Goal: Task Accomplishment & Management: Manage account settings

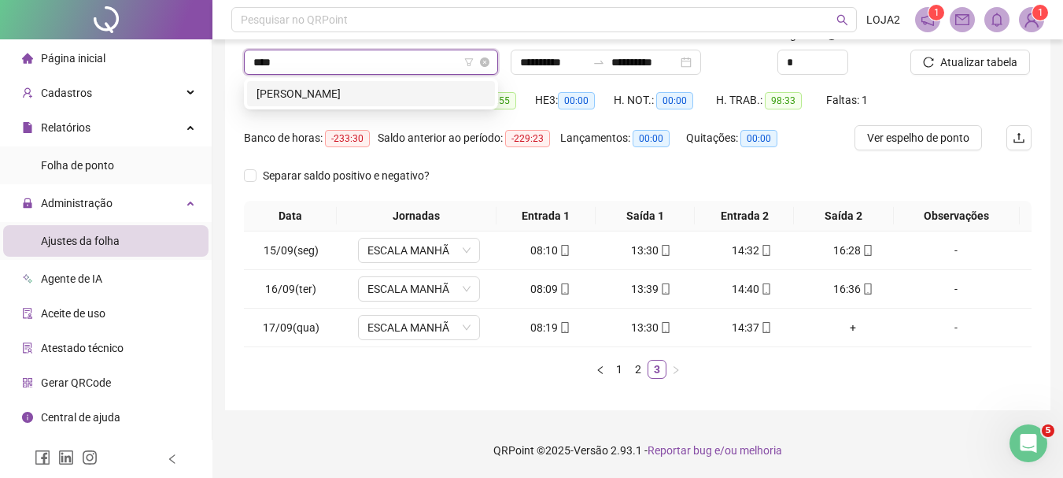
type input "*****"
click at [418, 84] on div "[PERSON_NAME]" at bounding box center [371, 93] width 248 height 25
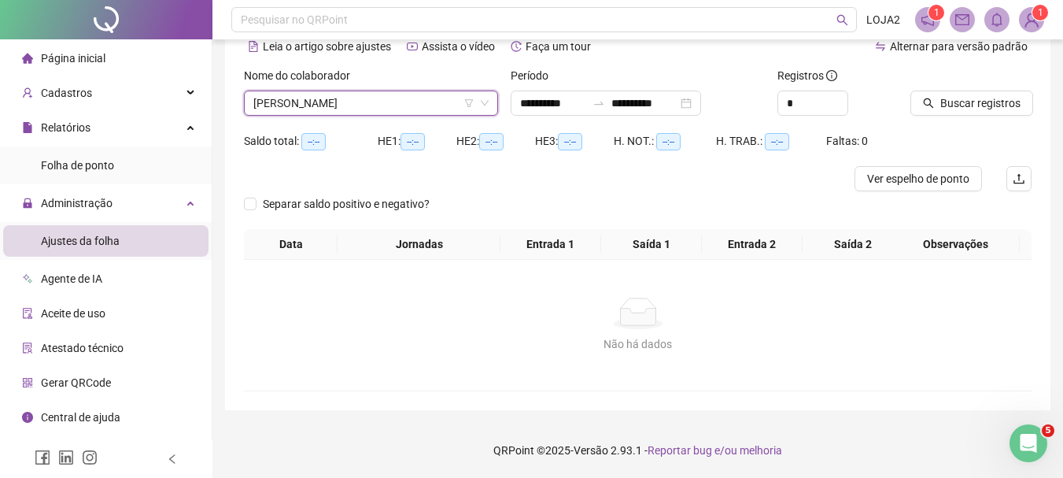
scroll to position [78, 0]
click at [990, 116] on div "Buscar registros" at bounding box center [971, 97] width 134 height 61
click at [986, 103] on span "Buscar registros" at bounding box center [980, 102] width 80 height 17
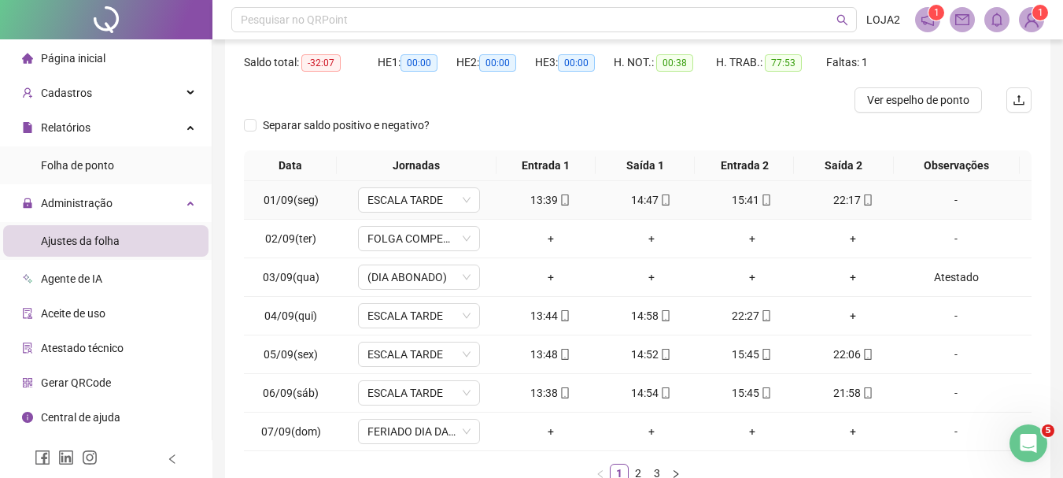
scroll to position [235, 0]
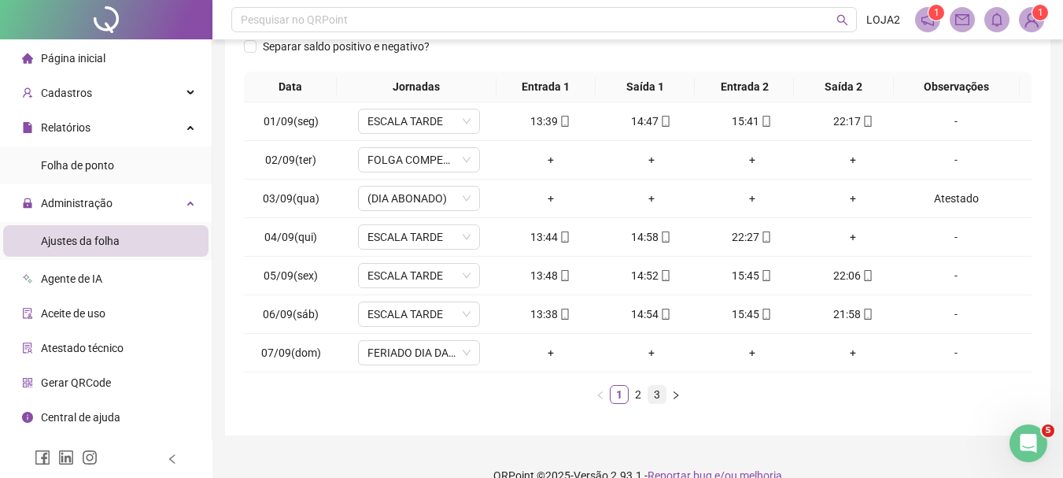
drag, startPoint x: 644, startPoint y: 397, endPoint x: 655, endPoint y: 403, distance: 12.7
click at [643, 396] on link "2" at bounding box center [637, 394] width 17 height 17
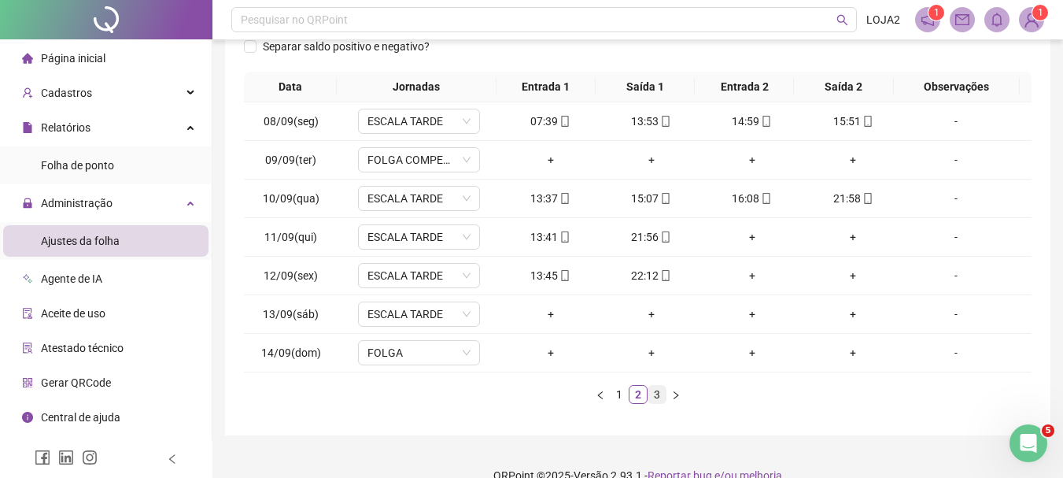
click at [655, 391] on link "3" at bounding box center [656, 394] width 17 height 17
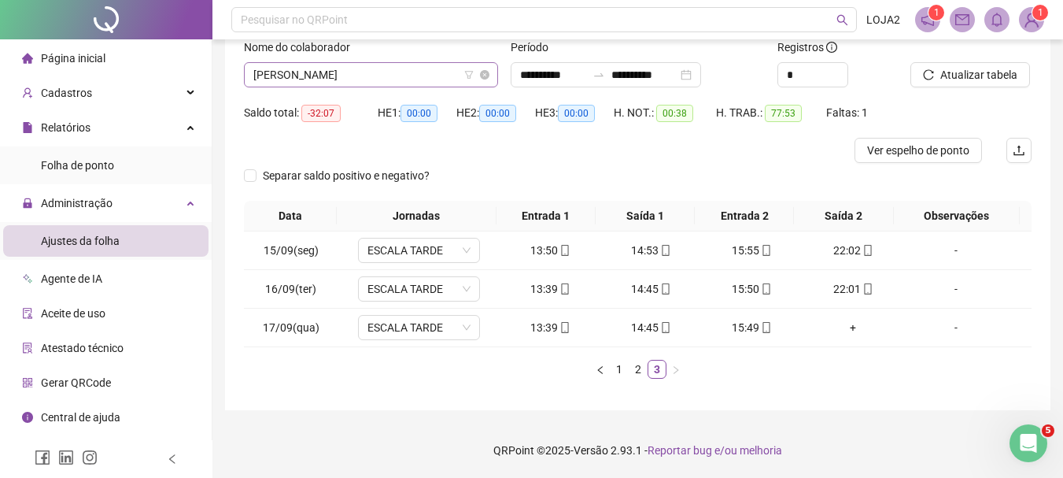
click at [419, 82] on span "[PERSON_NAME]" at bounding box center [370, 75] width 235 height 24
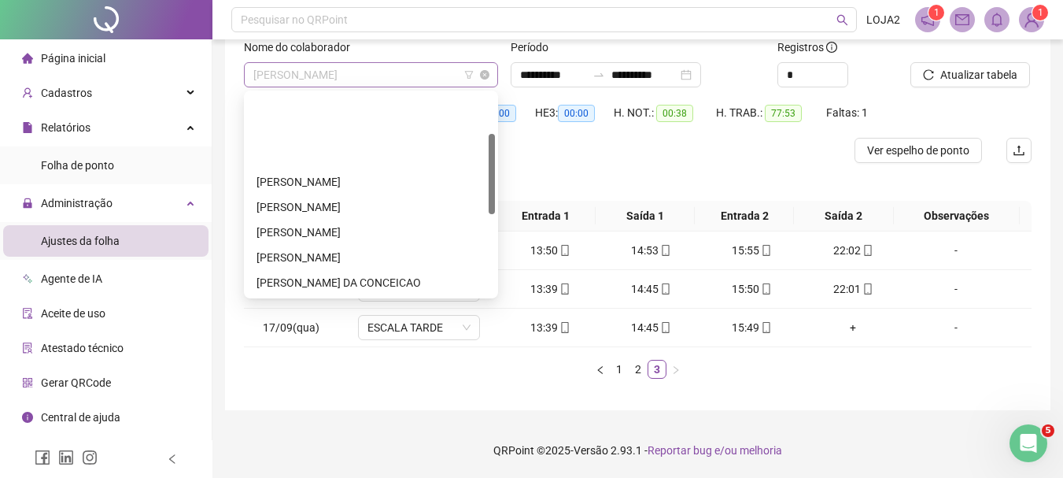
scroll to position [101, 0]
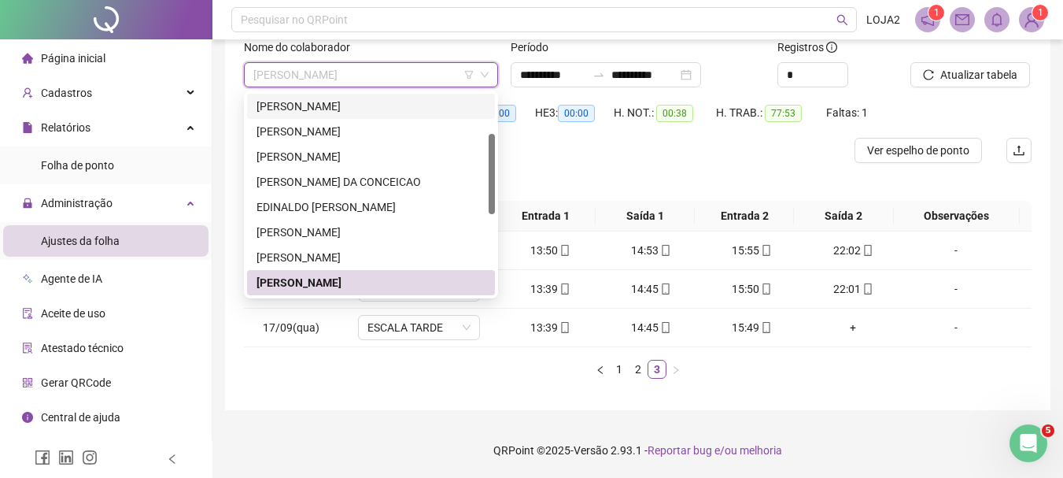
click at [397, 109] on div "[PERSON_NAME]" at bounding box center [370, 106] width 229 height 17
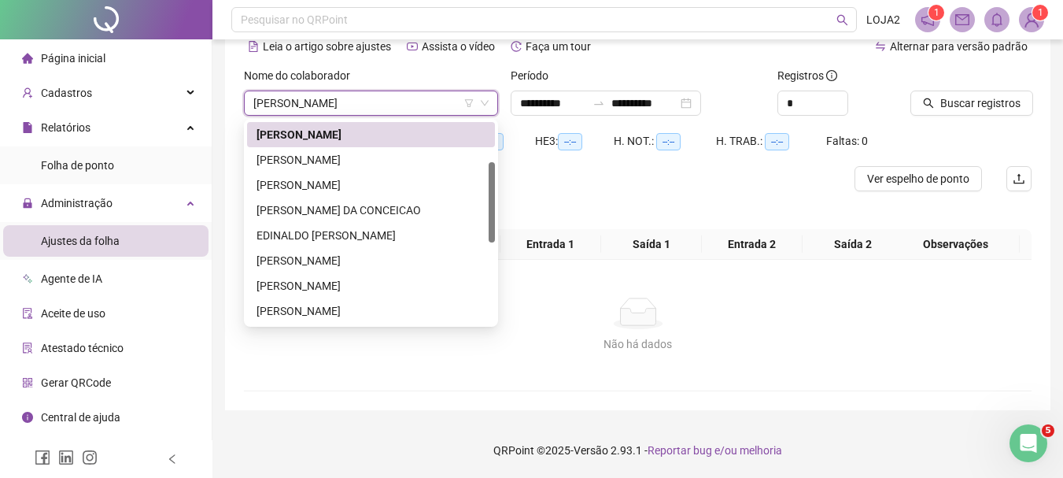
scroll to position [78, 0]
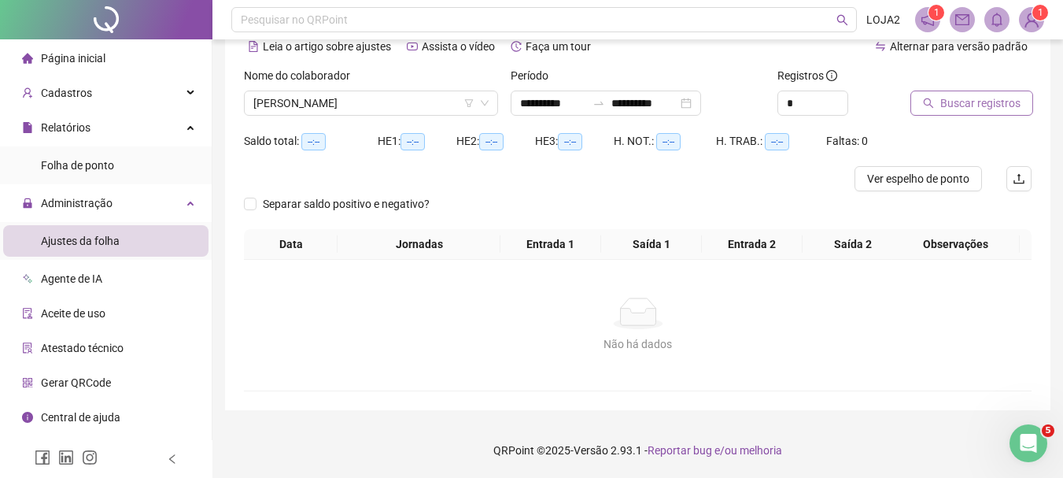
click at [945, 103] on span "Buscar registros" at bounding box center [980, 102] width 80 height 17
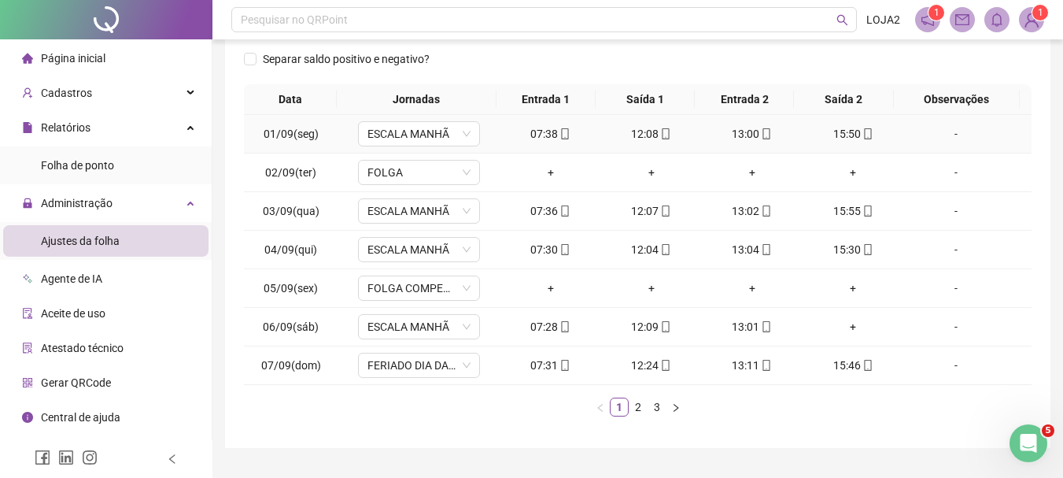
scroll to position [273, 0]
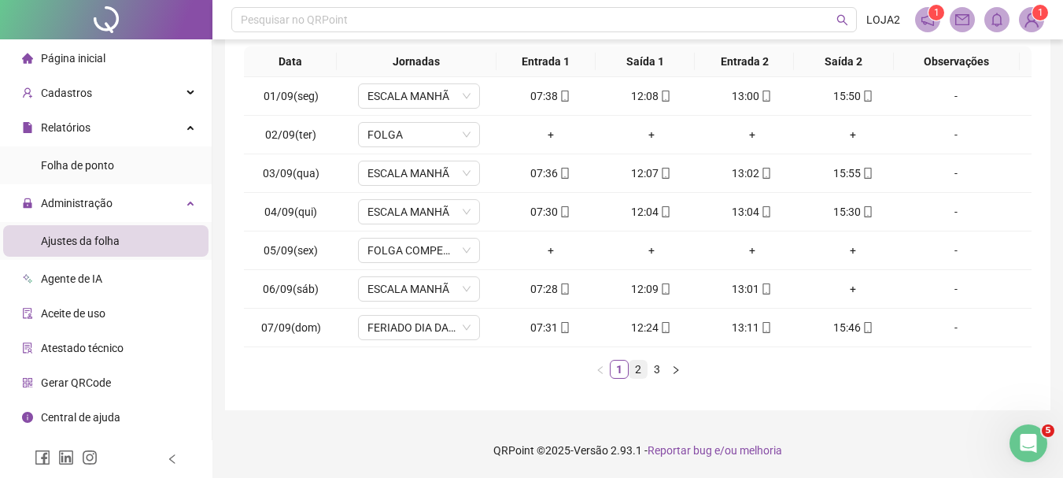
click at [642, 371] on link "2" at bounding box center [637, 368] width 17 height 17
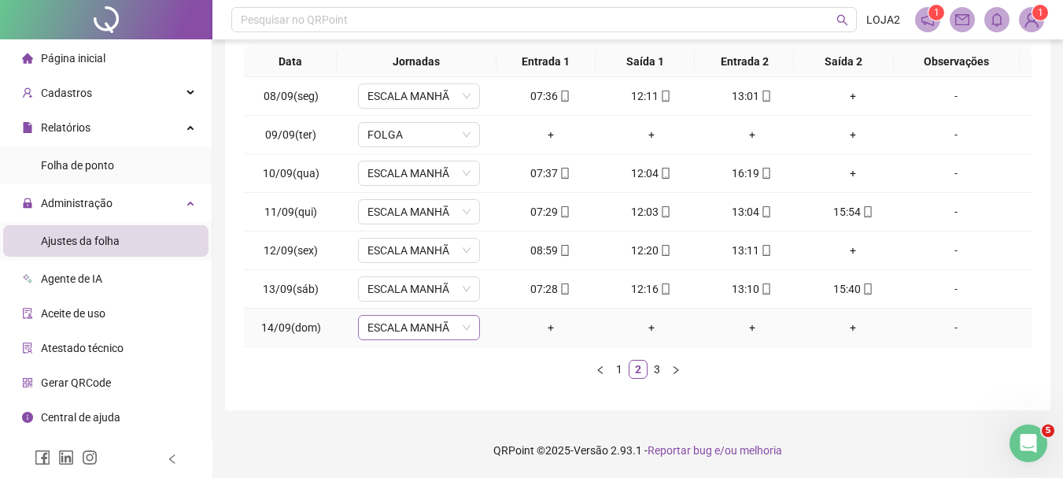
click at [448, 330] on span "ESCALA MANHÃ" at bounding box center [418, 328] width 103 height 24
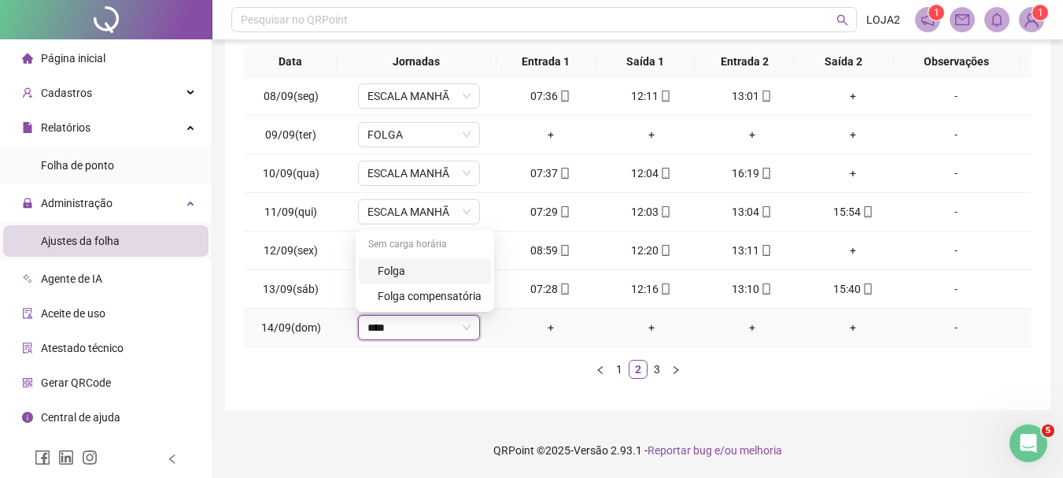
type input "*****"
click at [404, 275] on div "Folga" at bounding box center [430, 270] width 104 height 17
click at [483, 288] on span "Sim" at bounding box center [492, 286] width 18 height 17
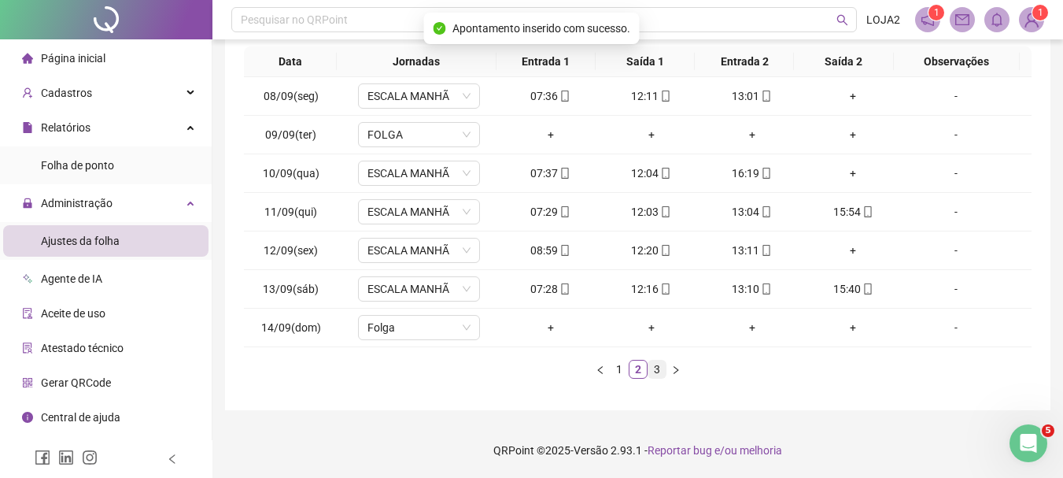
click at [656, 370] on link "3" at bounding box center [656, 368] width 17 height 17
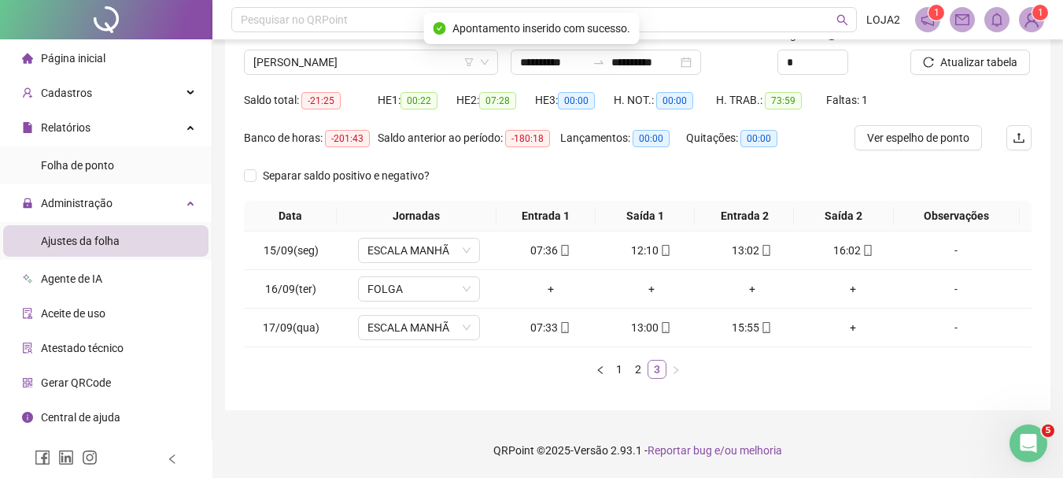
scroll to position [119, 0]
click at [392, 64] on span "[PERSON_NAME]" at bounding box center [370, 62] width 235 height 24
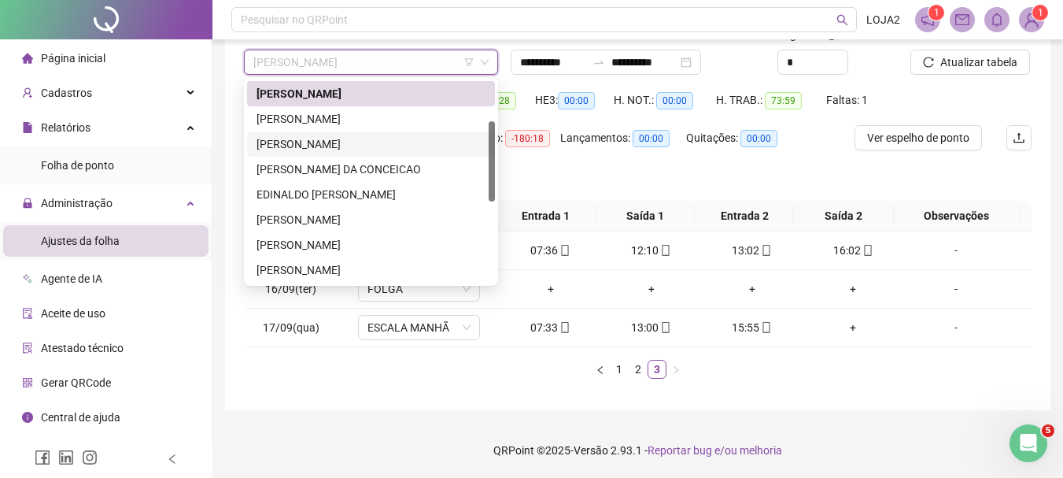
click at [354, 139] on div "[PERSON_NAME]" at bounding box center [370, 143] width 229 height 17
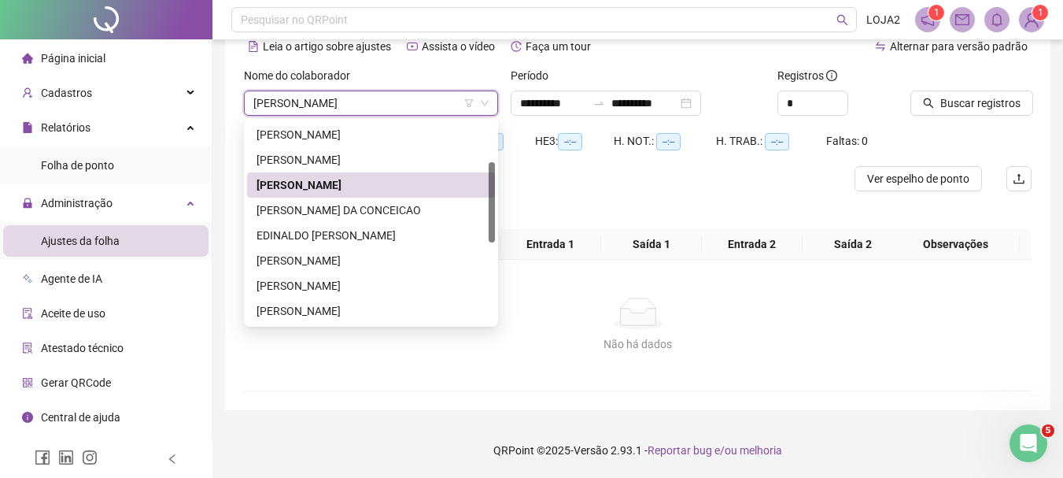
scroll to position [78, 0]
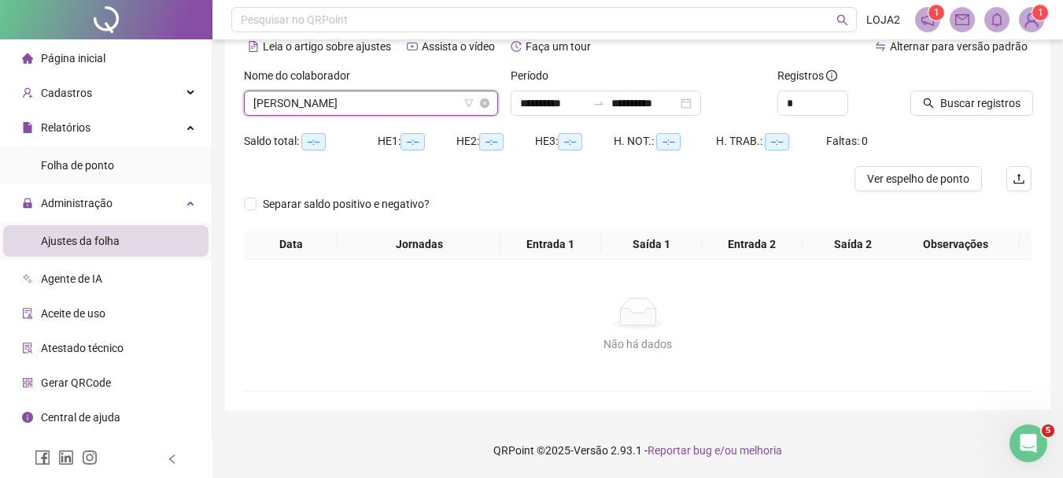
click at [424, 108] on span "[PERSON_NAME]" at bounding box center [370, 103] width 235 height 24
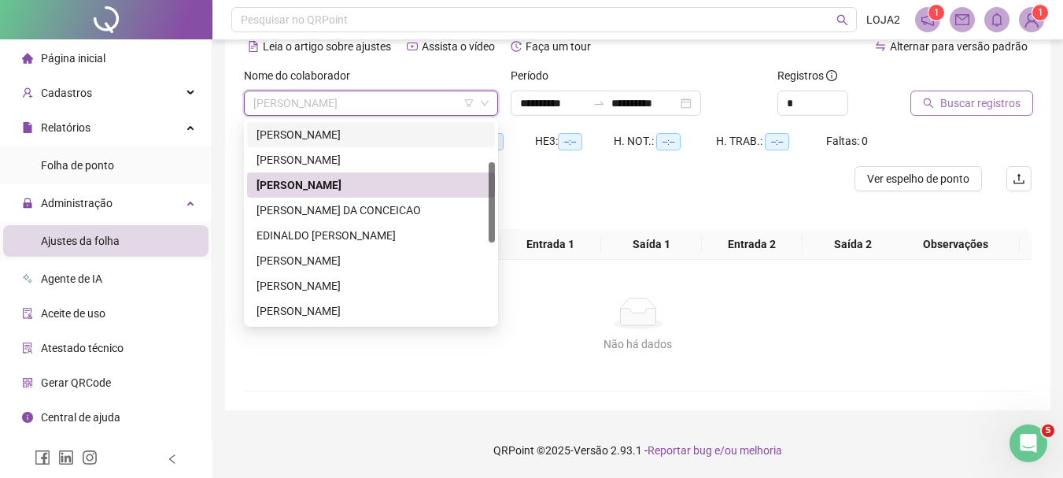
click at [978, 103] on span "Buscar registros" at bounding box center [980, 102] width 80 height 17
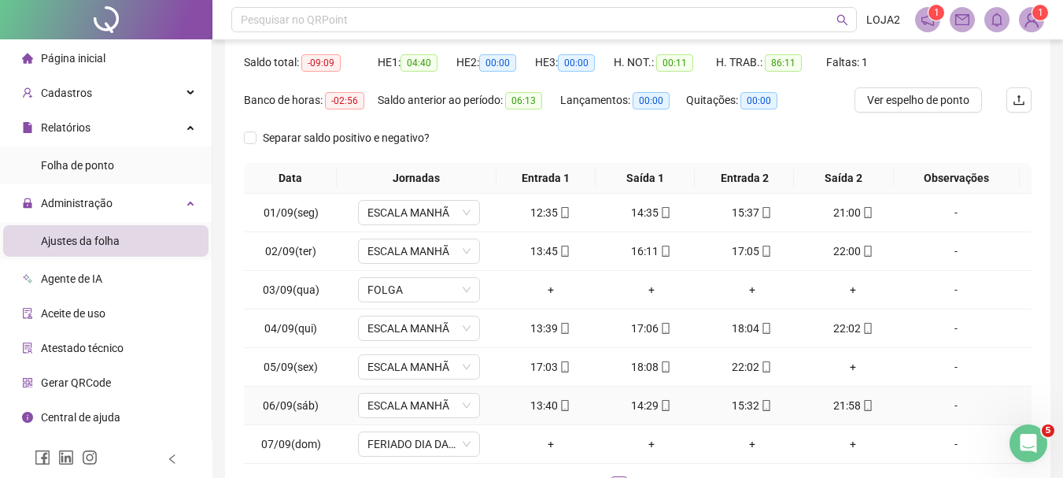
scroll to position [273, 0]
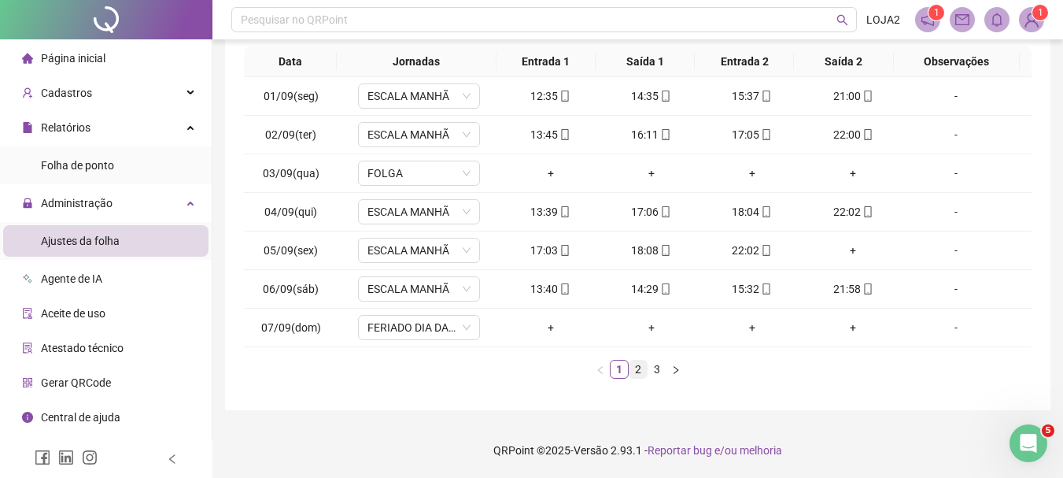
click at [634, 371] on link "2" at bounding box center [637, 368] width 17 height 17
click at [451, 325] on span "ESCALA MANHÃ" at bounding box center [418, 328] width 103 height 24
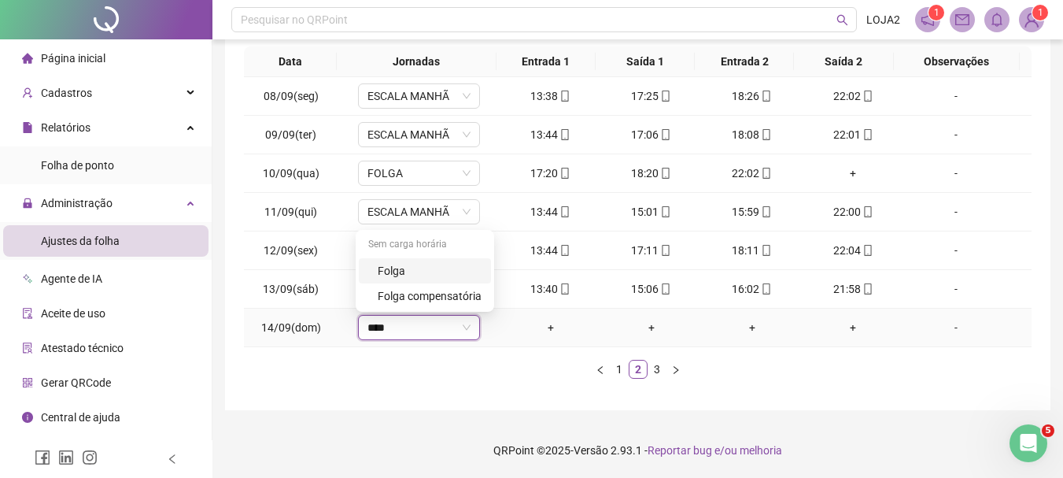
type input "*****"
click at [425, 275] on div "Folga" at bounding box center [430, 270] width 104 height 17
click at [483, 284] on span "Sim" at bounding box center [492, 286] width 18 height 17
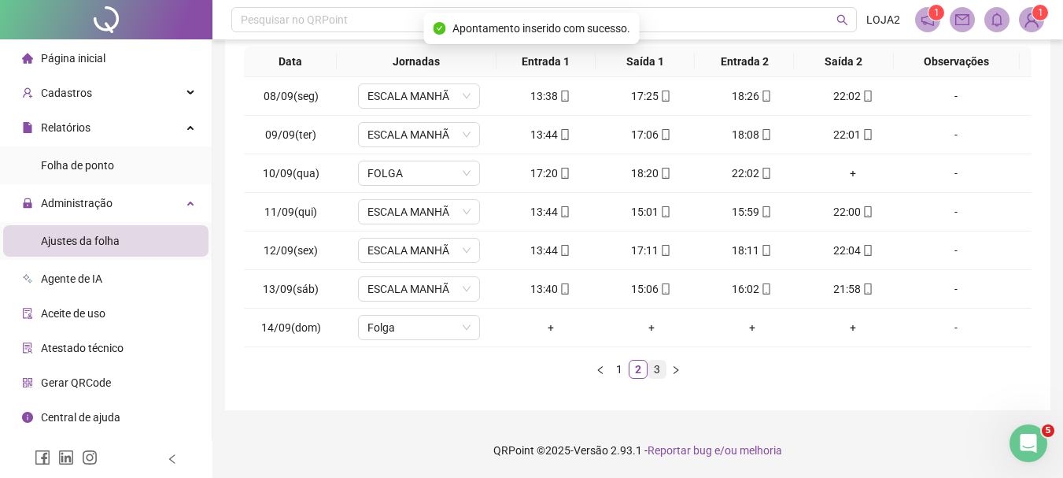
click at [659, 365] on link "3" at bounding box center [656, 368] width 17 height 17
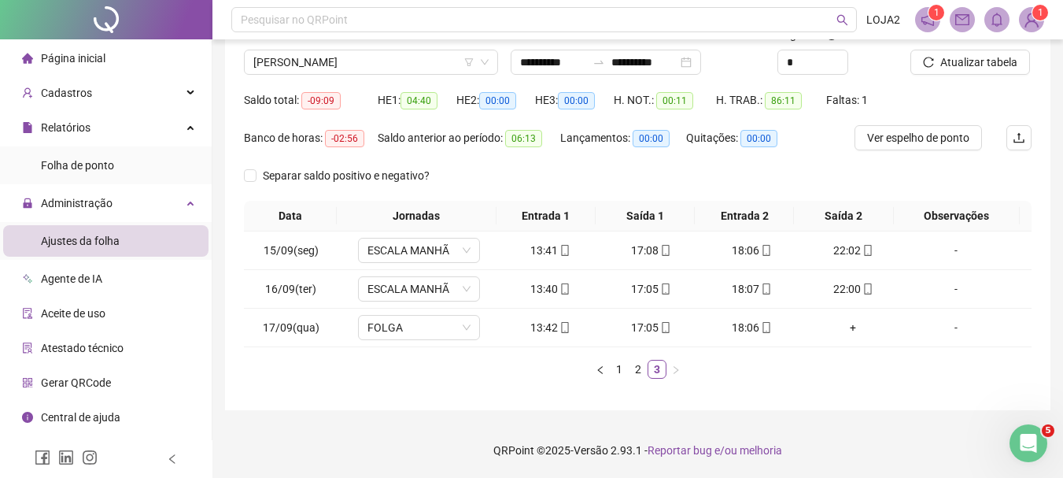
scroll to position [0, 0]
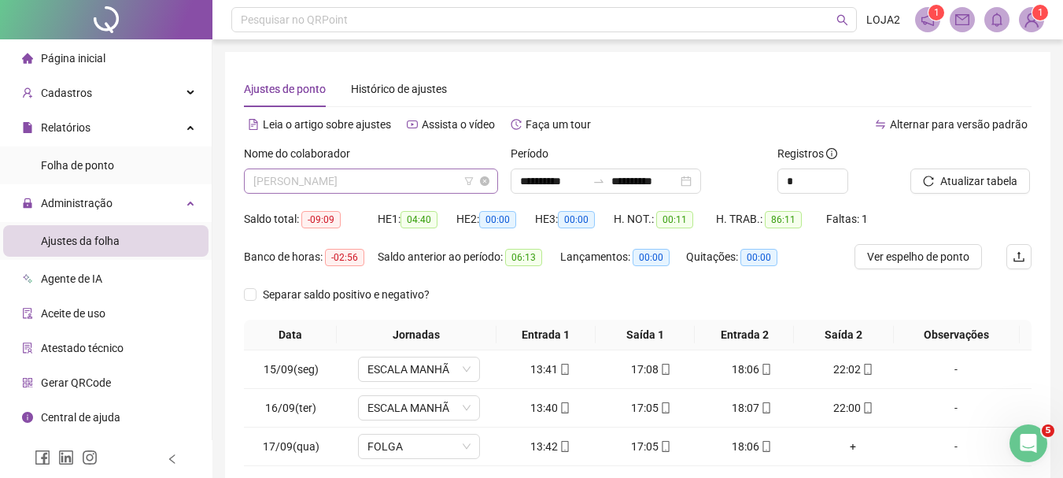
click at [366, 187] on span "[PERSON_NAME]" at bounding box center [370, 181] width 235 height 24
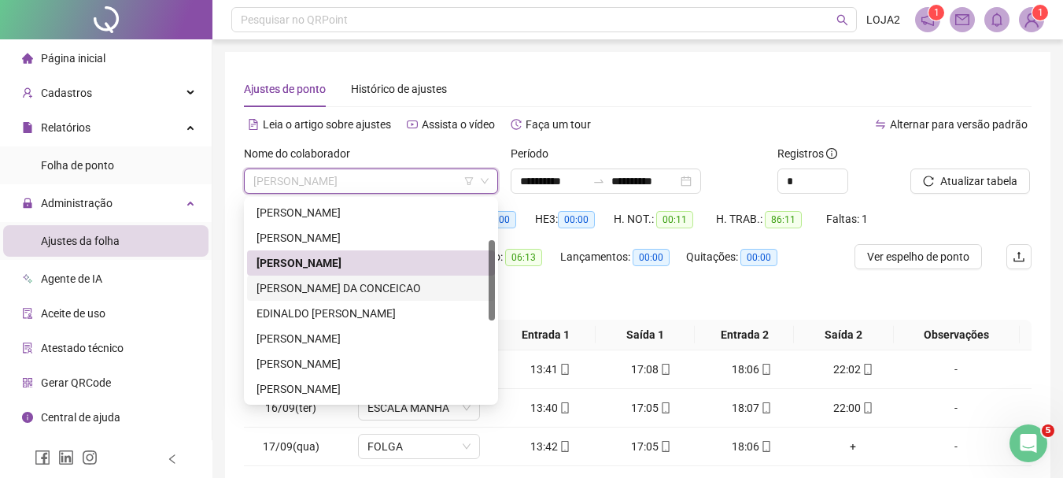
click at [351, 282] on div "[PERSON_NAME] DA CONCEICAO" at bounding box center [370, 287] width 229 height 17
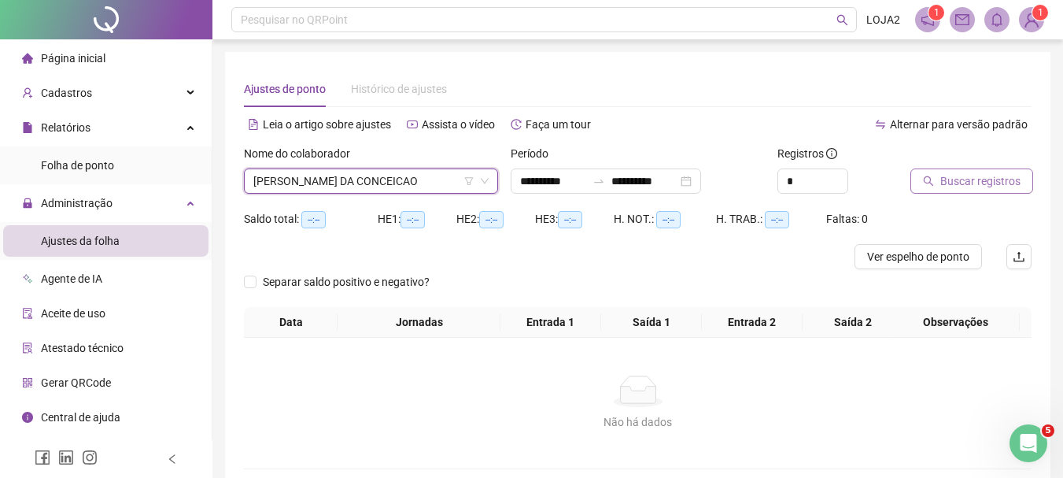
click at [963, 186] on span "Buscar registros" at bounding box center [980, 180] width 80 height 17
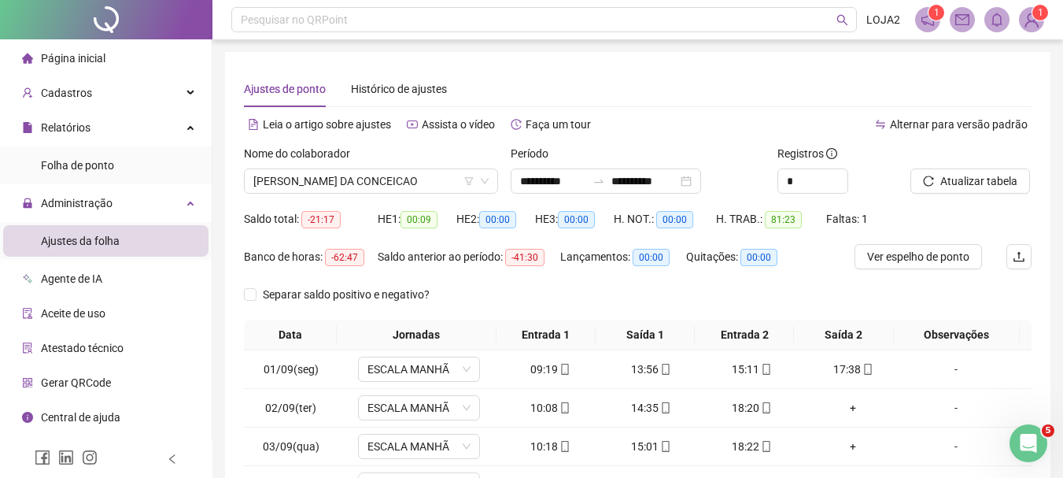
scroll to position [273, 0]
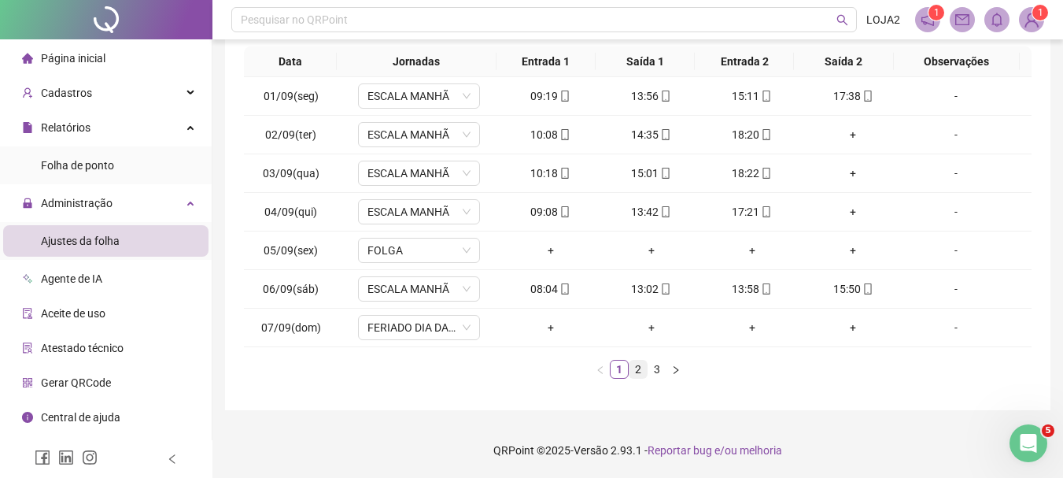
click at [641, 371] on link "2" at bounding box center [637, 368] width 17 height 17
click at [659, 368] on link "3" at bounding box center [656, 368] width 17 height 17
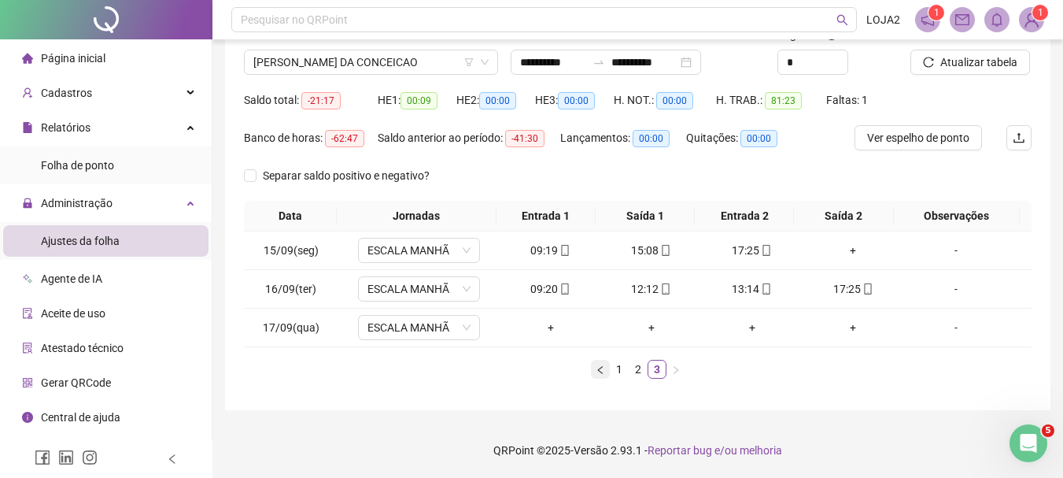
scroll to position [119, 0]
click at [954, 337] on td "-" at bounding box center [967, 327] width 128 height 39
click at [947, 334] on div "-" at bounding box center [956, 327] width 93 height 17
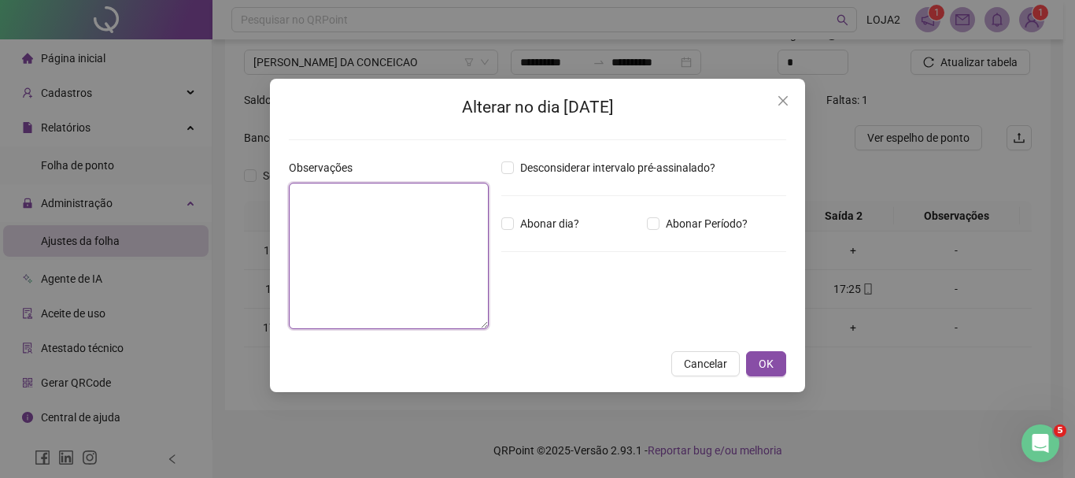
click at [358, 200] on textarea at bounding box center [389, 256] width 200 height 146
type textarea "********"
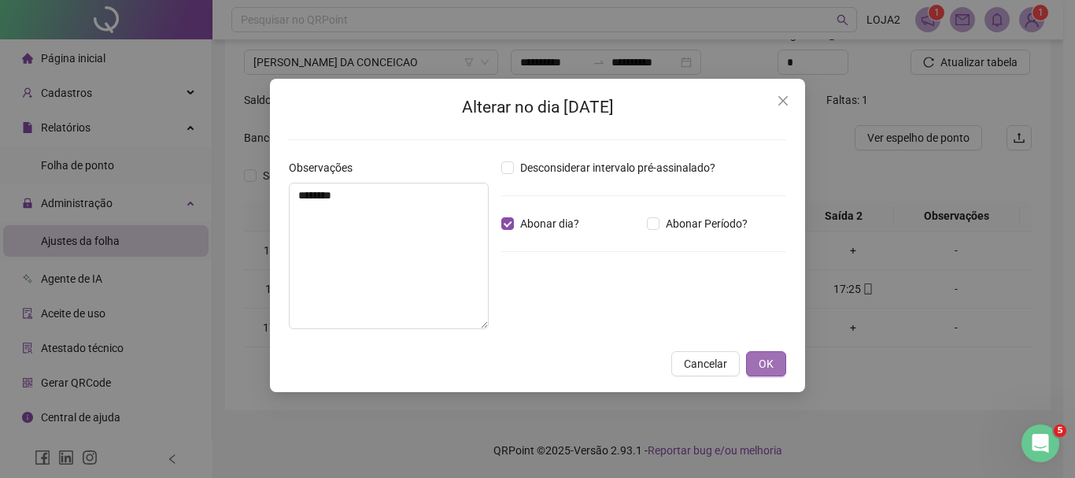
click at [770, 358] on span "OK" at bounding box center [765, 363] width 15 height 17
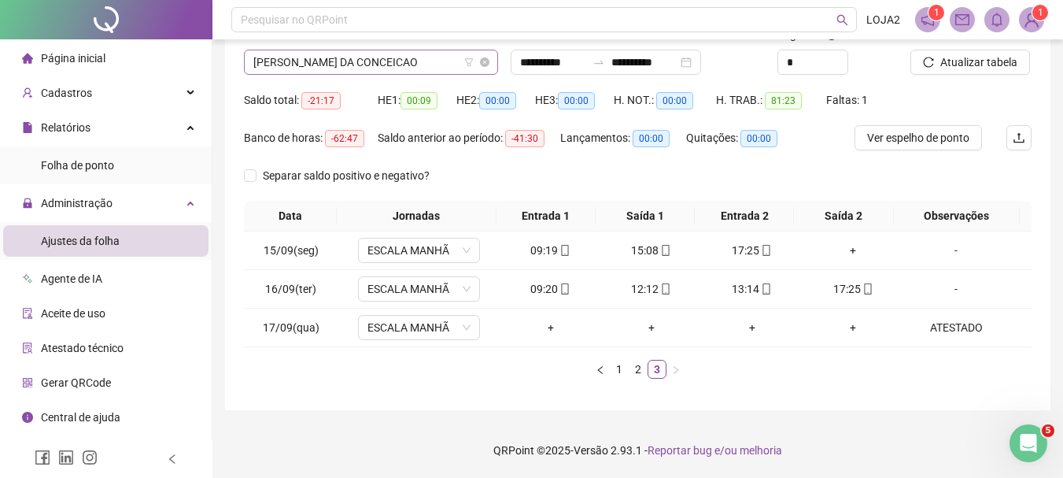
click at [401, 59] on span "[PERSON_NAME] DA CONCEICAO" at bounding box center [370, 62] width 235 height 24
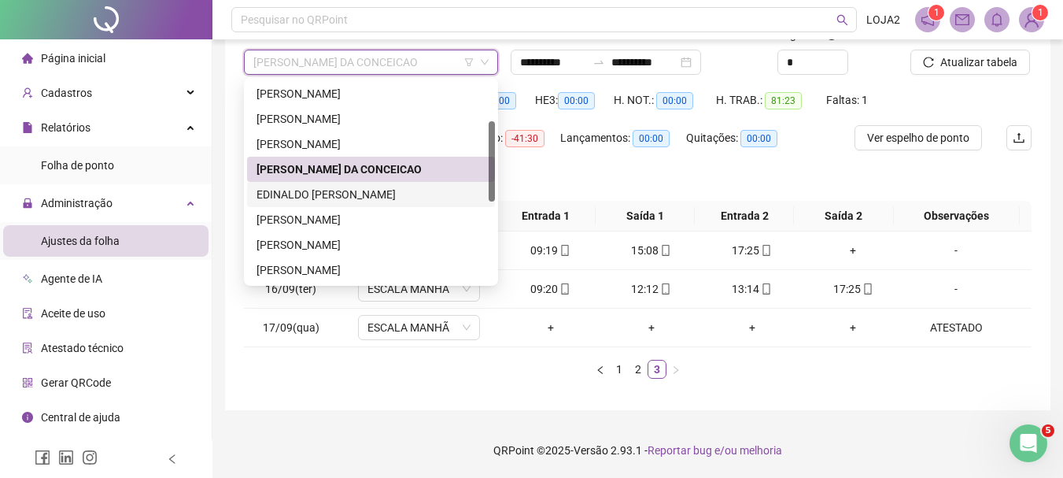
click at [370, 194] on div "EDINALDO [PERSON_NAME]" at bounding box center [370, 194] width 229 height 17
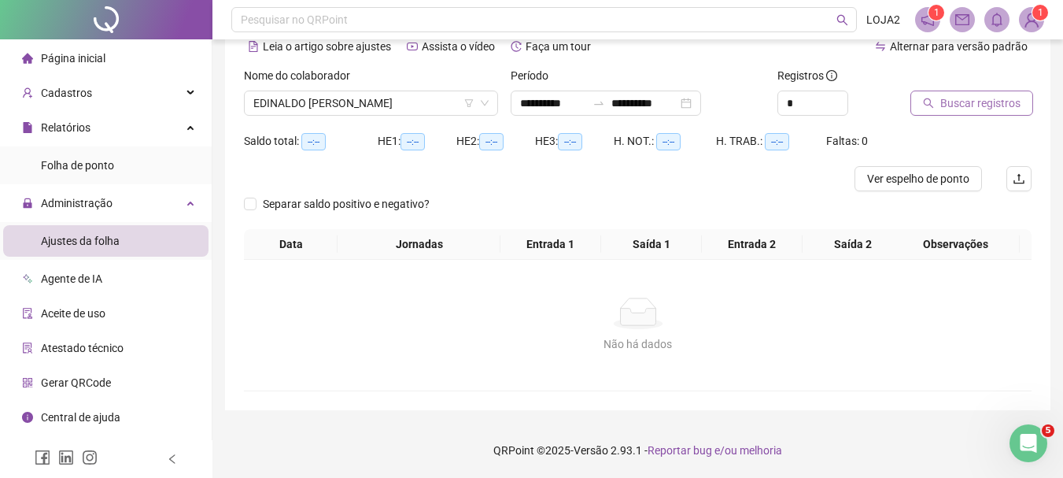
click at [978, 110] on span "Buscar registros" at bounding box center [980, 102] width 80 height 17
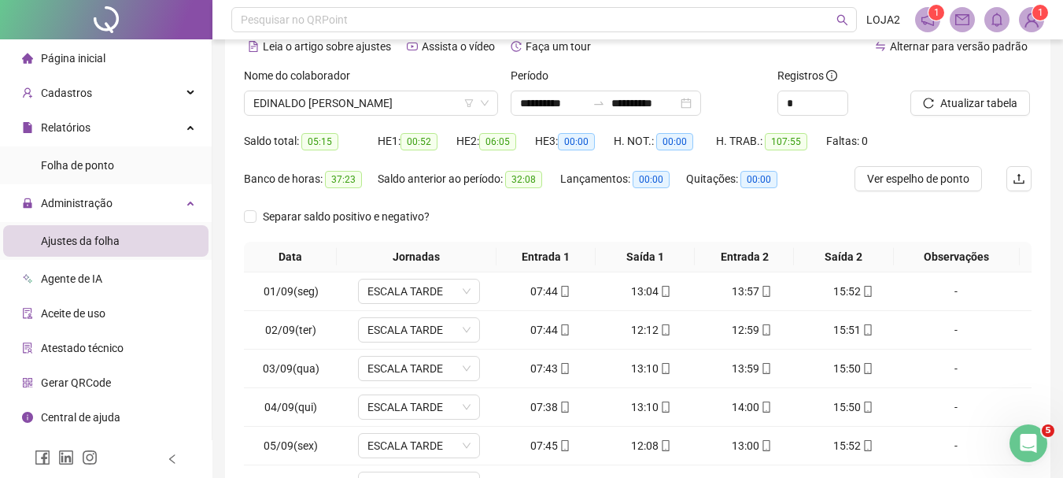
scroll to position [273, 0]
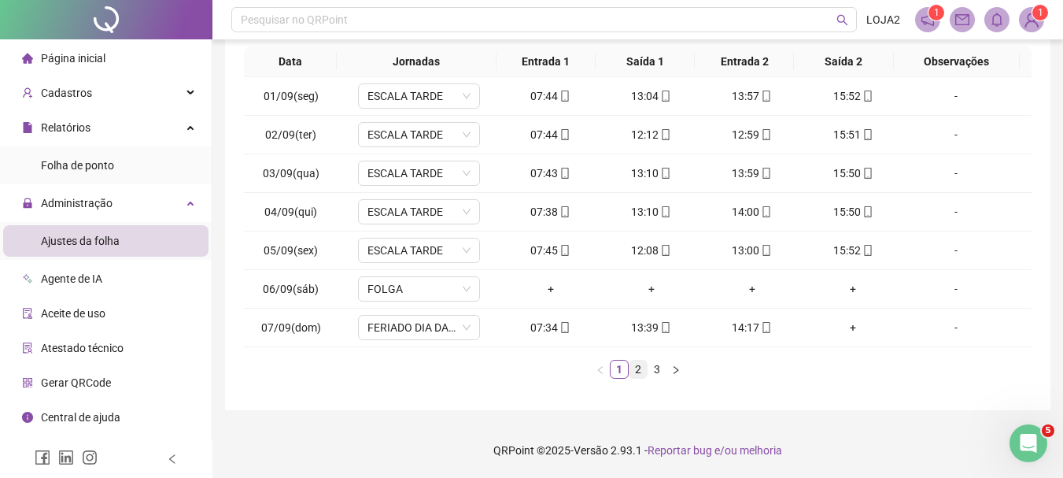
click at [644, 362] on link "2" at bounding box center [637, 368] width 17 height 17
click at [653, 368] on link "3" at bounding box center [656, 368] width 17 height 17
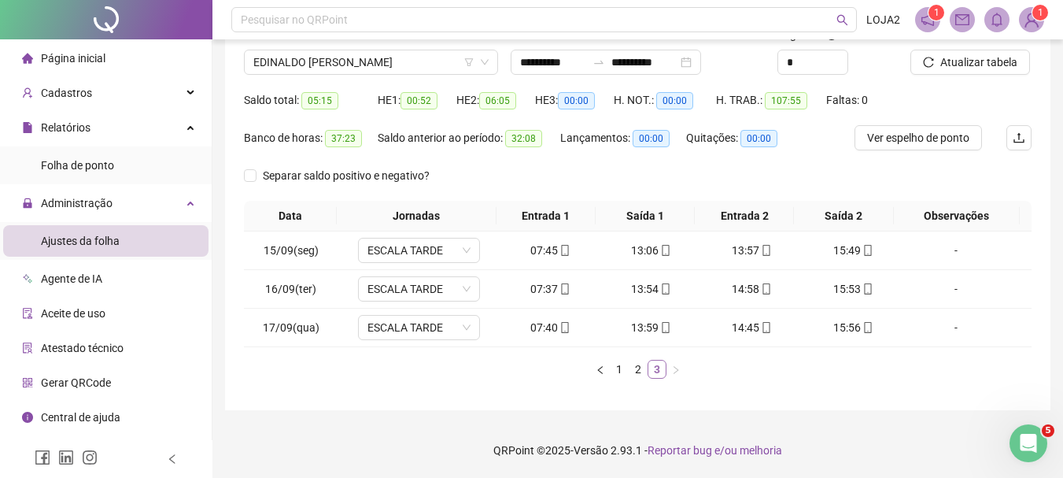
scroll to position [119, 0]
click at [414, 55] on span "EDINALDO [PERSON_NAME]" at bounding box center [370, 62] width 235 height 24
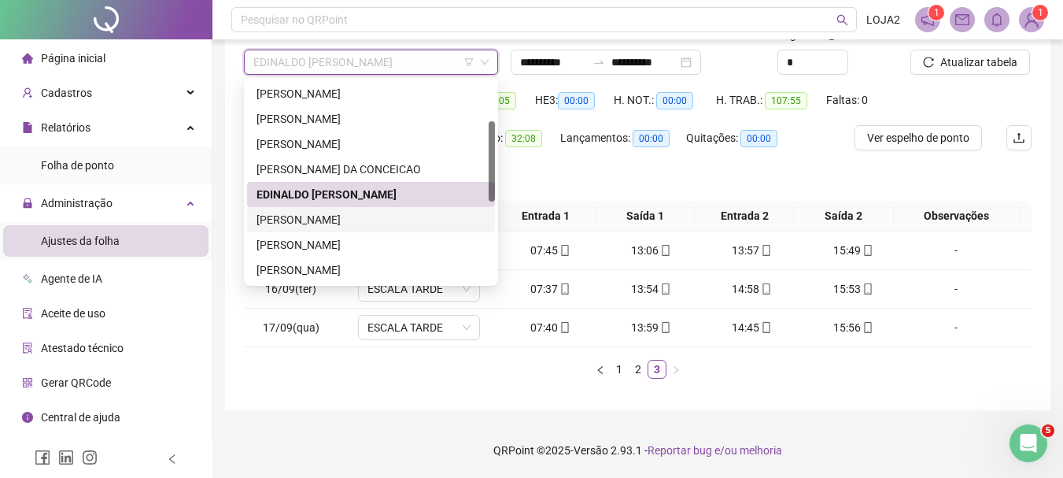
click at [396, 220] on div "[PERSON_NAME]" at bounding box center [370, 219] width 229 height 17
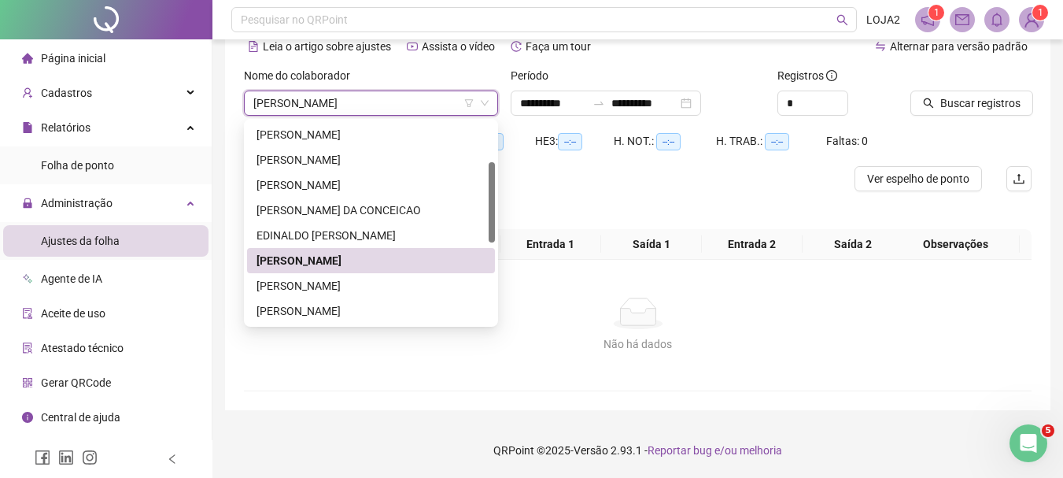
scroll to position [78, 0]
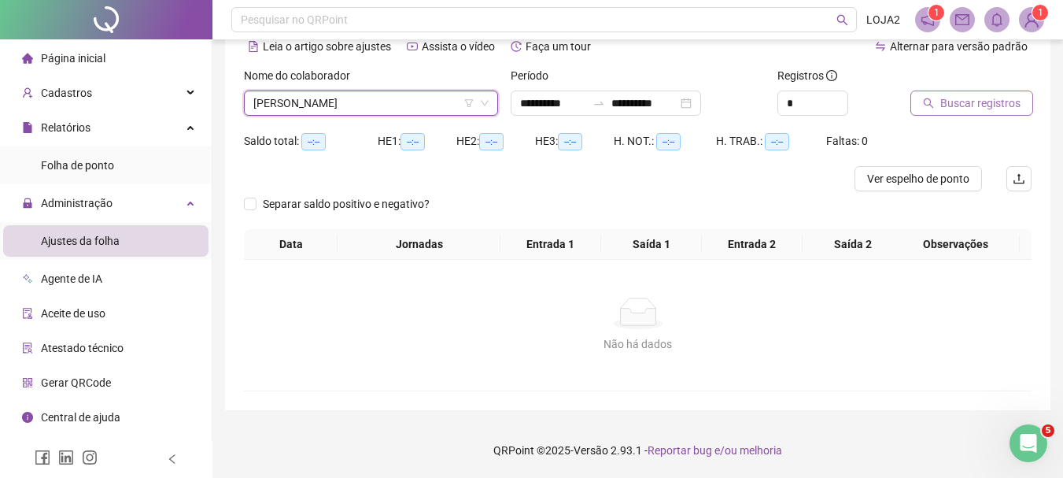
click at [1001, 100] on span "Buscar registros" at bounding box center [980, 102] width 80 height 17
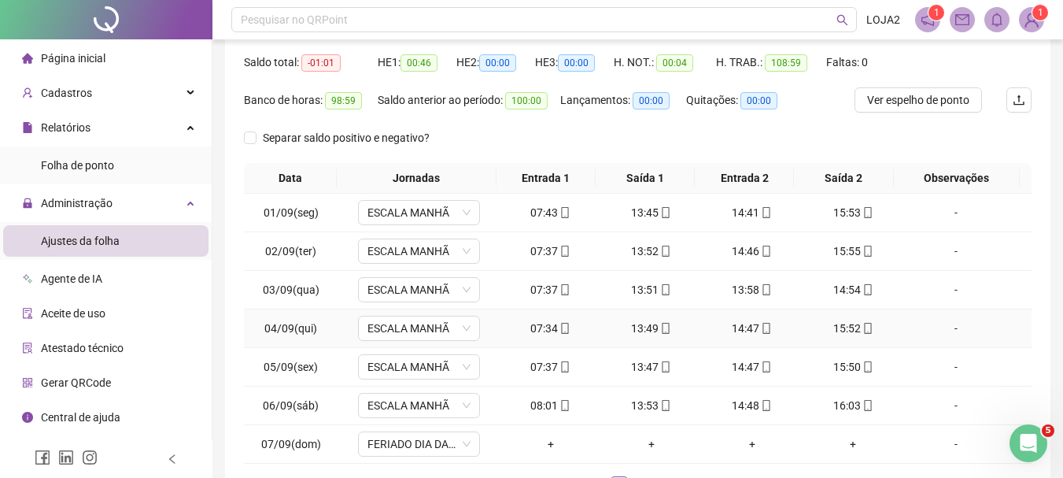
scroll to position [273, 0]
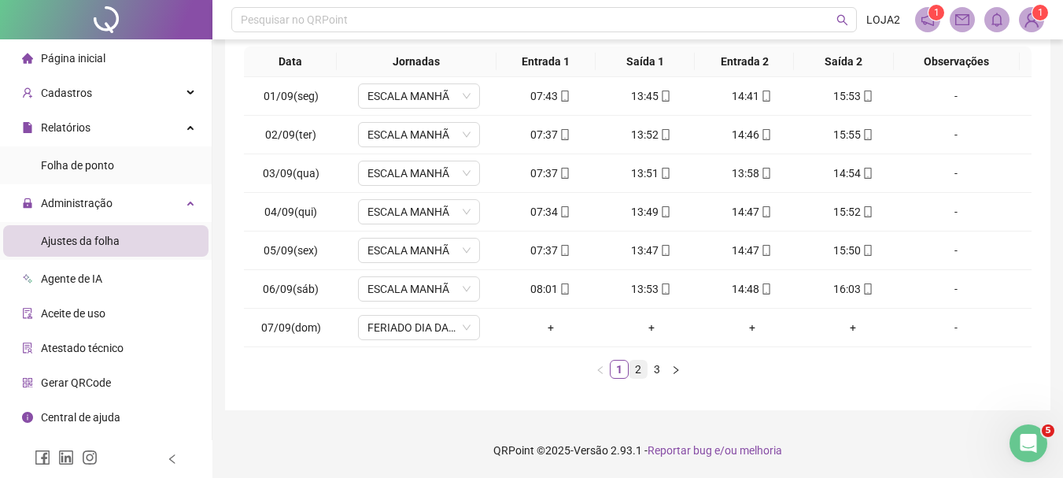
click at [636, 367] on link "2" at bounding box center [637, 368] width 17 height 17
click at [665, 366] on link "3" at bounding box center [656, 368] width 17 height 17
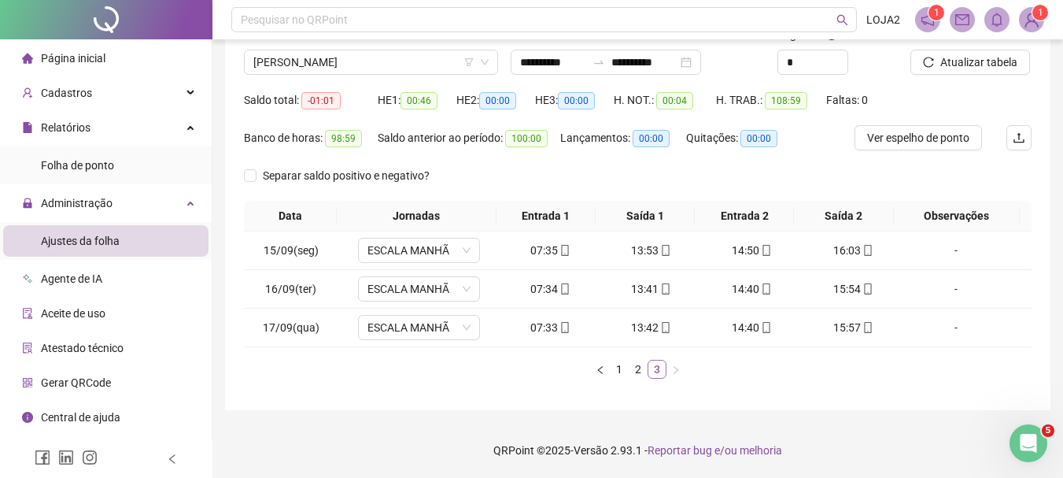
scroll to position [119, 0]
click at [388, 54] on span "[PERSON_NAME]" at bounding box center [370, 62] width 235 height 24
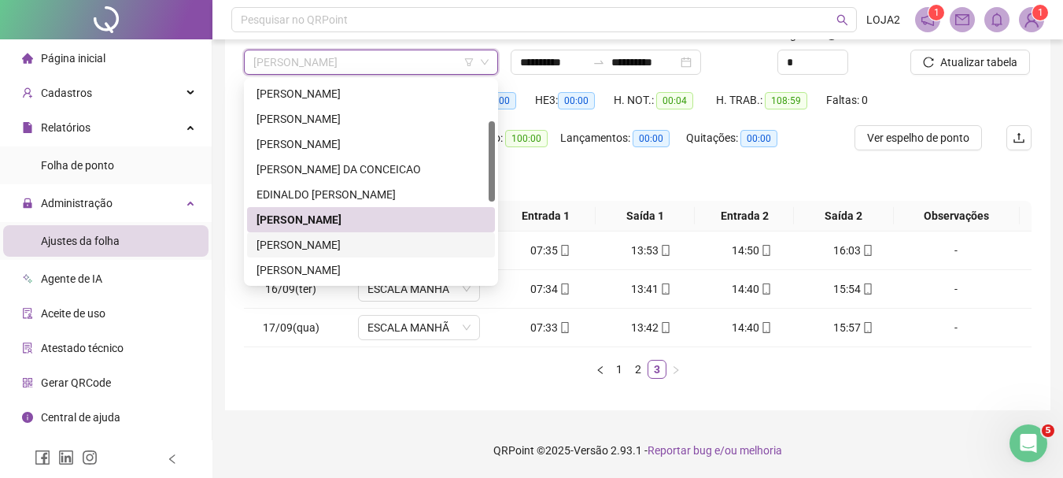
click at [360, 242] on div "[PERSON_NAME]" at bounding box center [370, 244] width 229 height 17
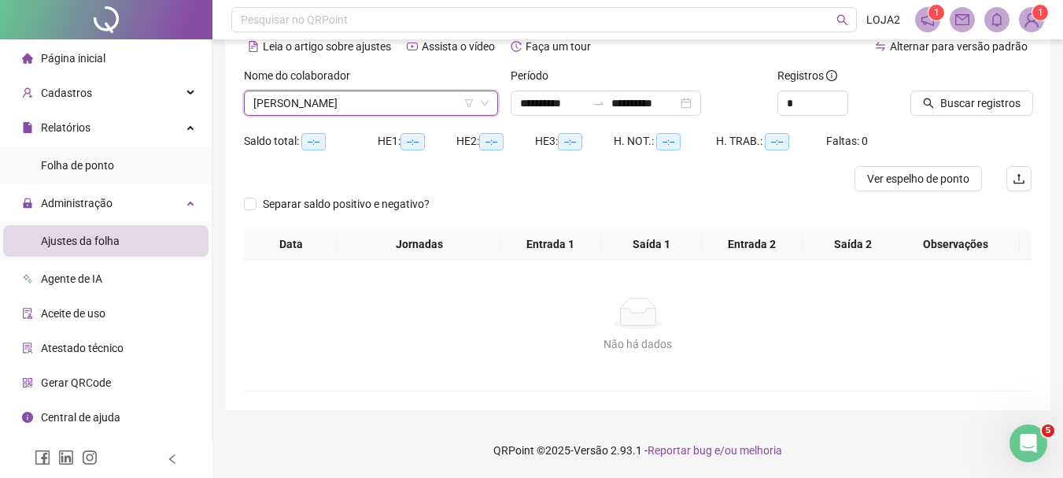
scroll to position [78, 0]
click at [968, 109] on span "Buscar registros" at bounding box center [980, 102] width 80 height 17
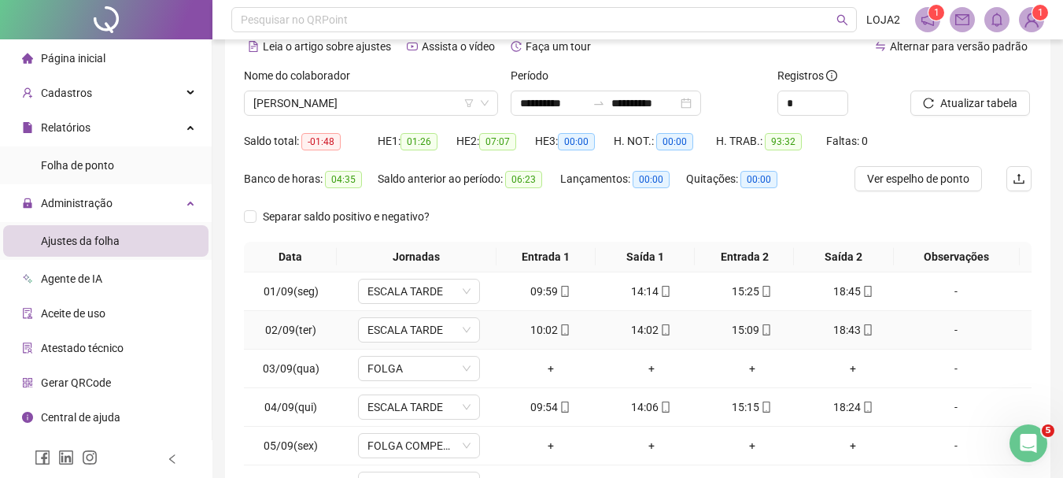
scroll to position [273, 0]
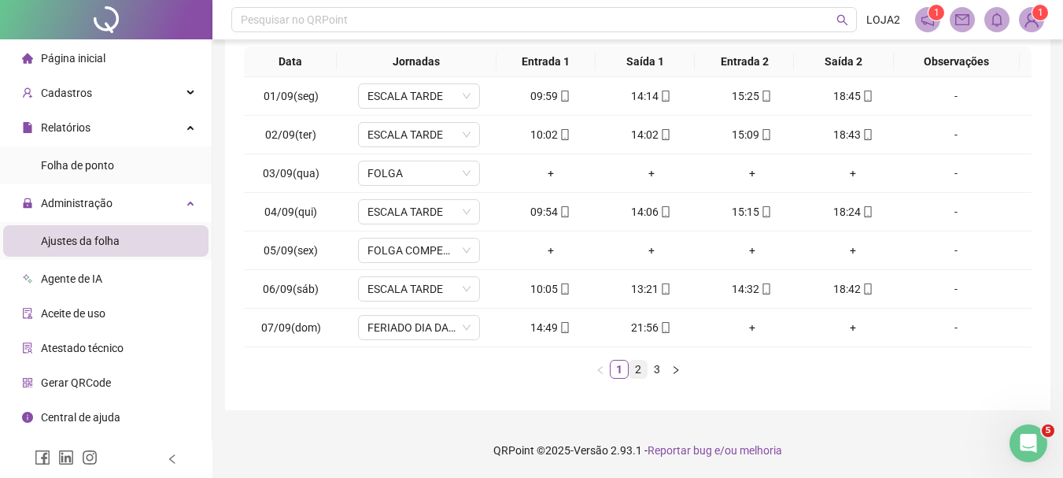
click at [640, 364] on link "2" at bounding box center [637, 368] width 17 height 17
click at [662, 362] on link "3" at bounding box center [656, 368] width 17 height 17
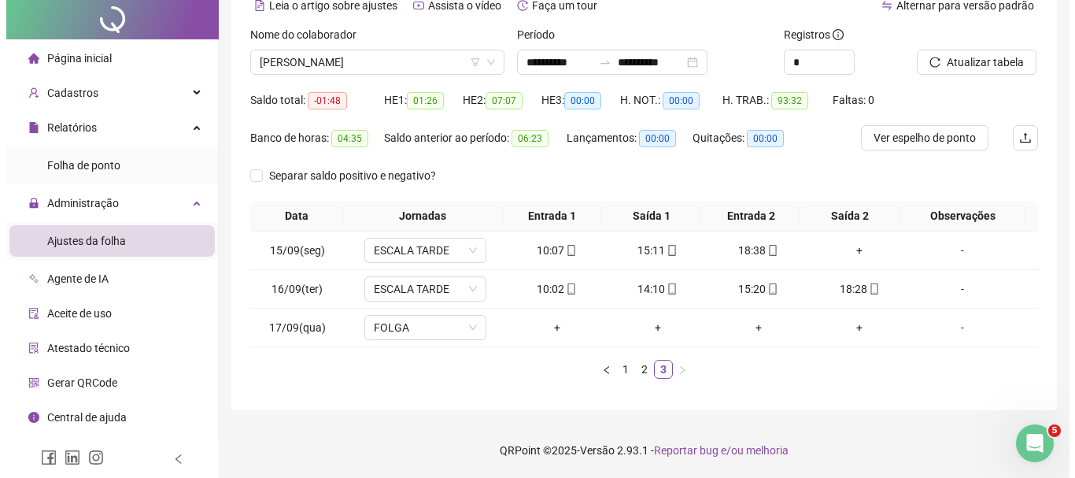
scroll to position [0, 0]
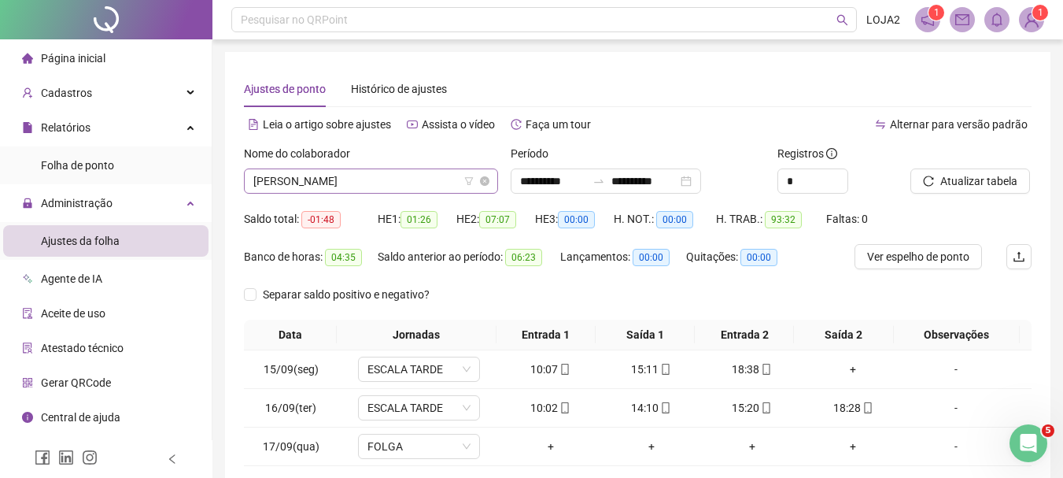
click at [419, 172] on span "[PERSON_NAME]" at bounding box center [370, 181] width 235 height 24
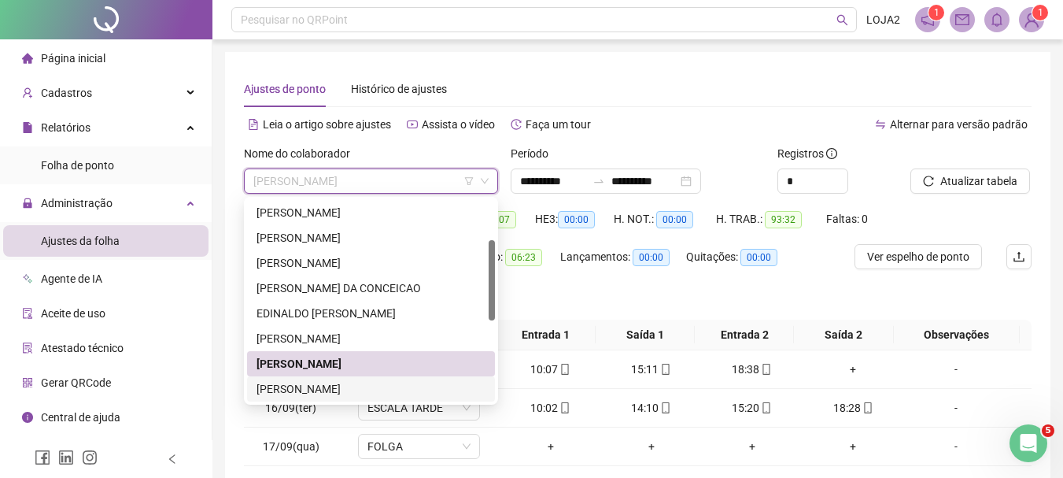
click at [434, 389] on div "[PERSON_NAME]" at bounding box center [370, 388] width 229 height 17
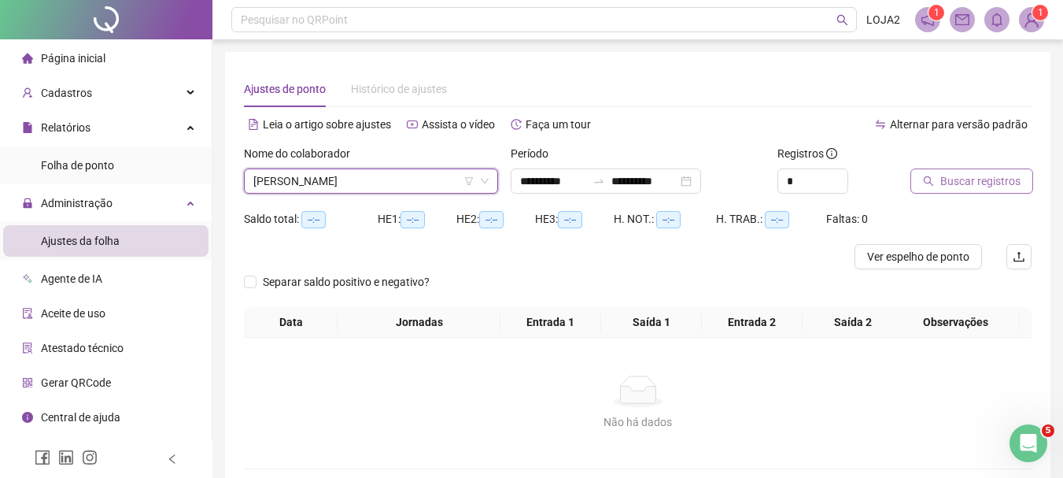
click at [975, 176] on span "Buscar registros" at bounding box center [980, 180] width 80 height 17
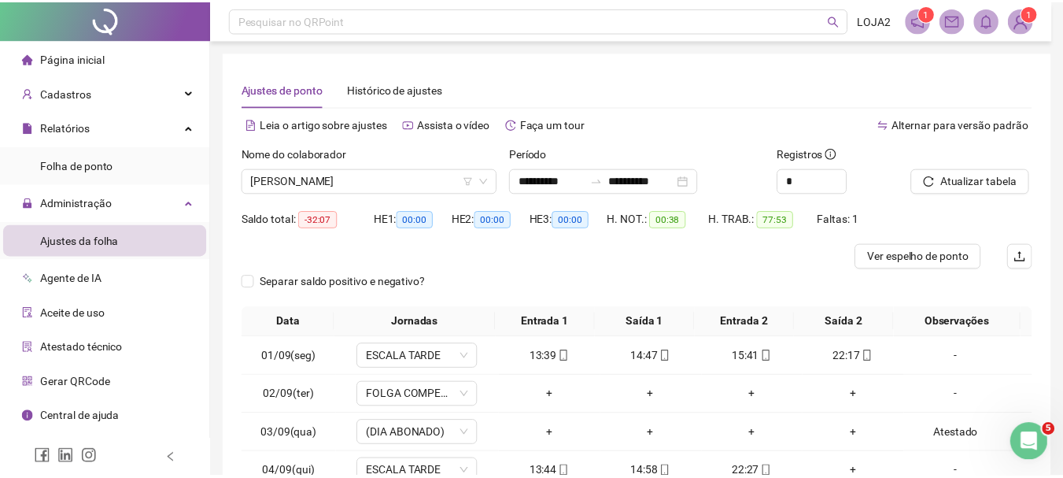
scroll to position [236, 0]
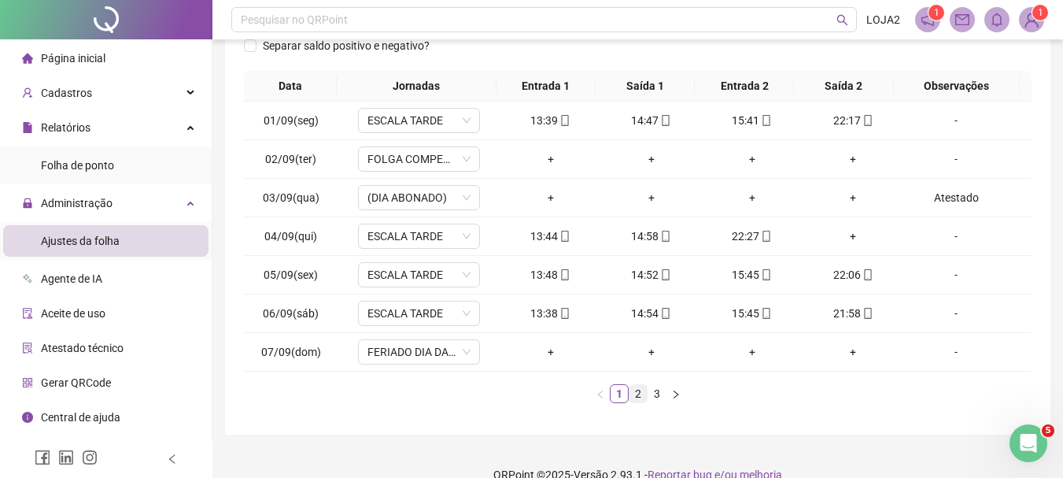
click at [638, 389] on link "2" at bounding box center [637, 393] width 17 height 17
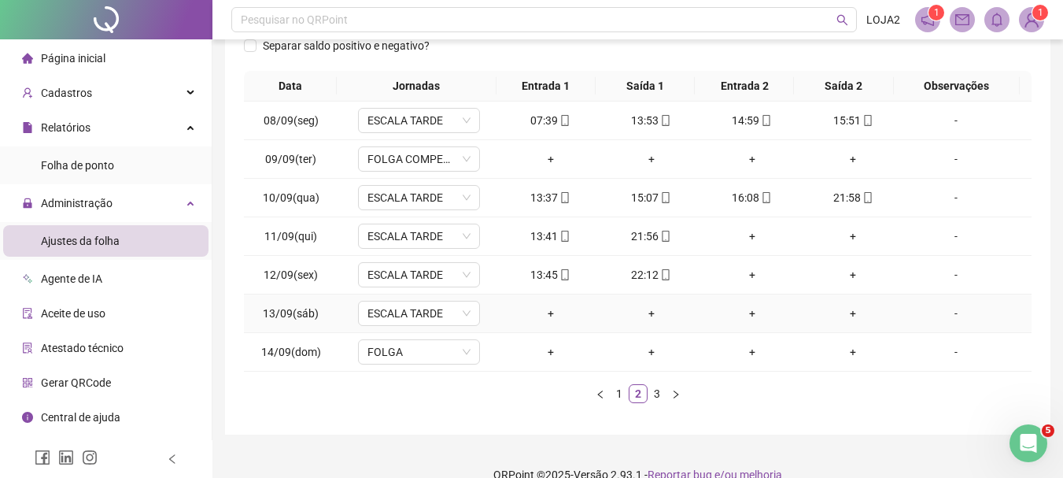
drag, startPoint x: 943, startPoint y: 312, endPoint x: 778, endPoint y: 334, distance: 166.8
click at [943, 313] on div "-" at bounding box center [956, 312] width 93 height 17
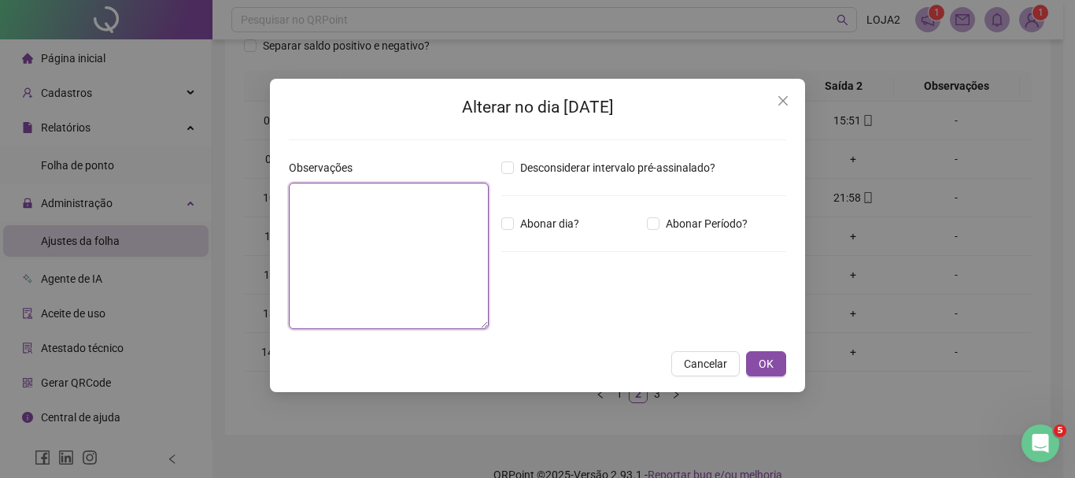
click at [412, 236] on textarea at bounding box center [389, 256] width 200 height 146
type textarea "**********"
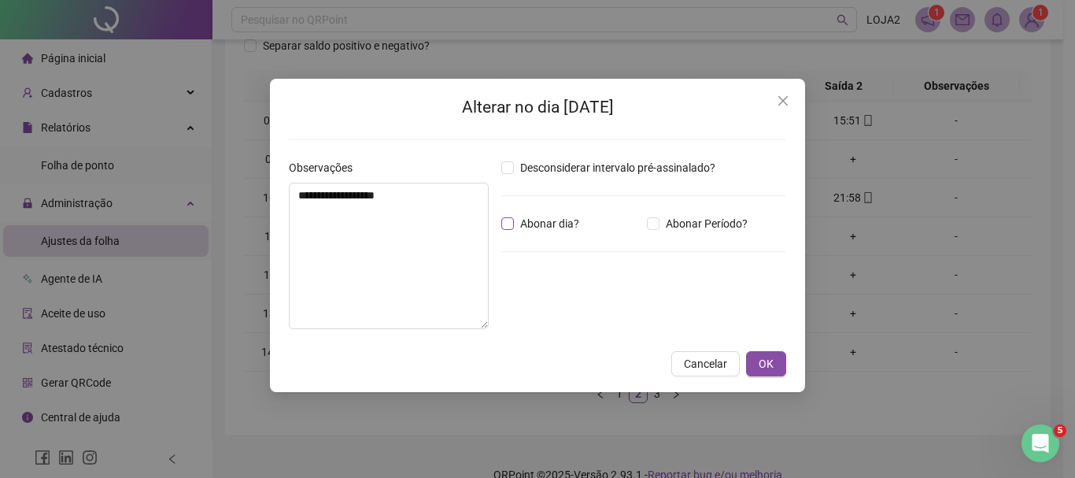
click at [519, 221] on span "Abonar dia?" at bounding box center [550, 223] width 72 height 17
click at [784, 377] on div "**********" at bounding box center [537, 235] width 535 height 313
click at [774, 359] on button "OK" at bounding box center [766, 363] width 40 height 25
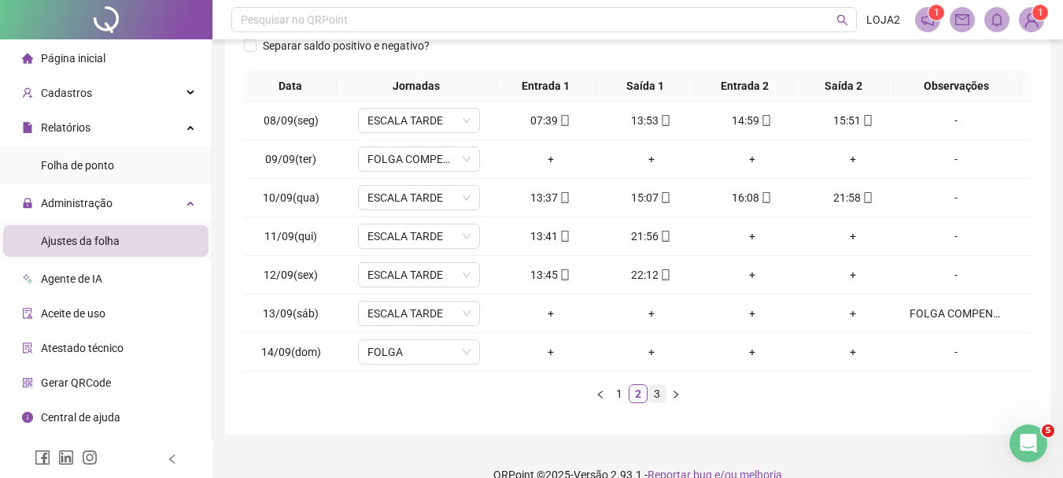
click at [659, 398] on link "3" at bounding box center [656, 393] width 17 height 17
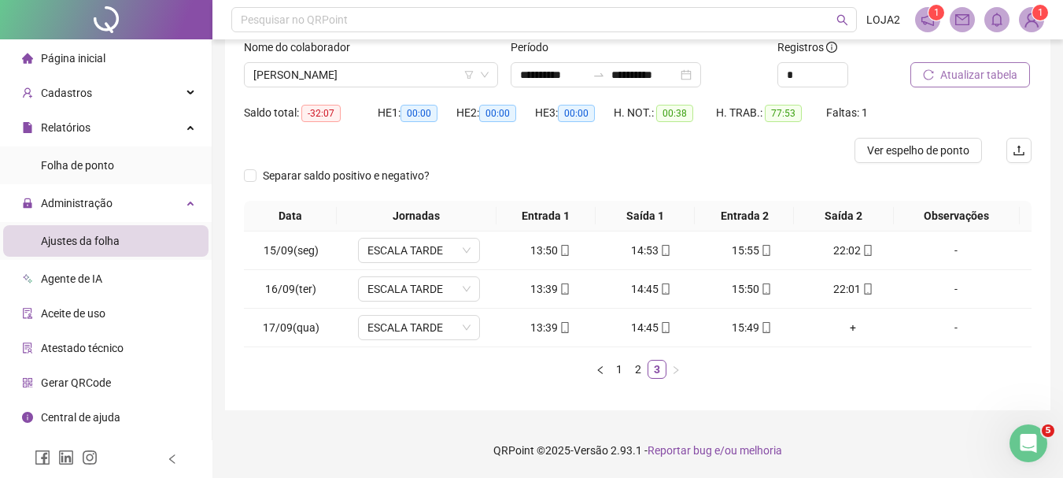
scroll to position [0, 0]
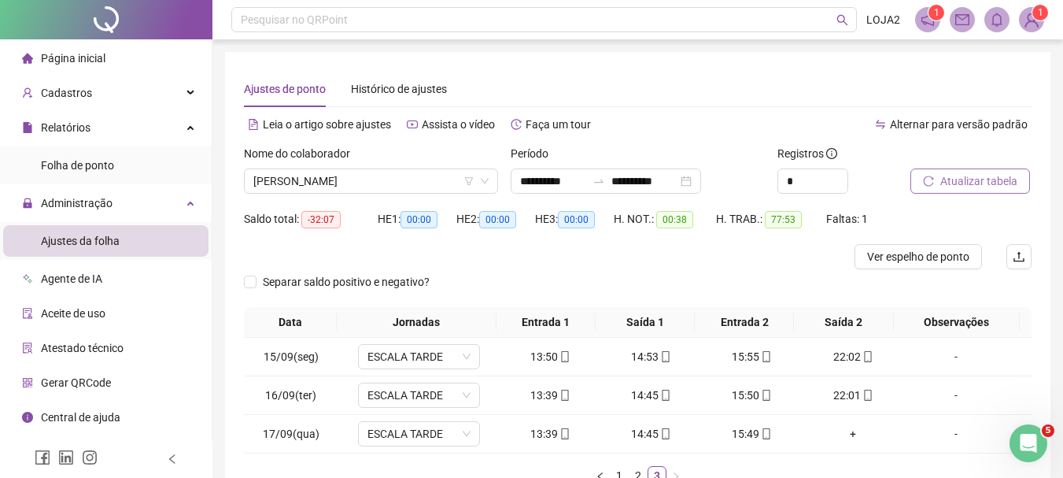
click at [979, 189] on span "Atualizar tabela" at bounding box center [978, 180] width 77 height 17
click at [430, 180] on span "[PERSON_NAME]" at bounding box center [370, 181] width 235 height 24
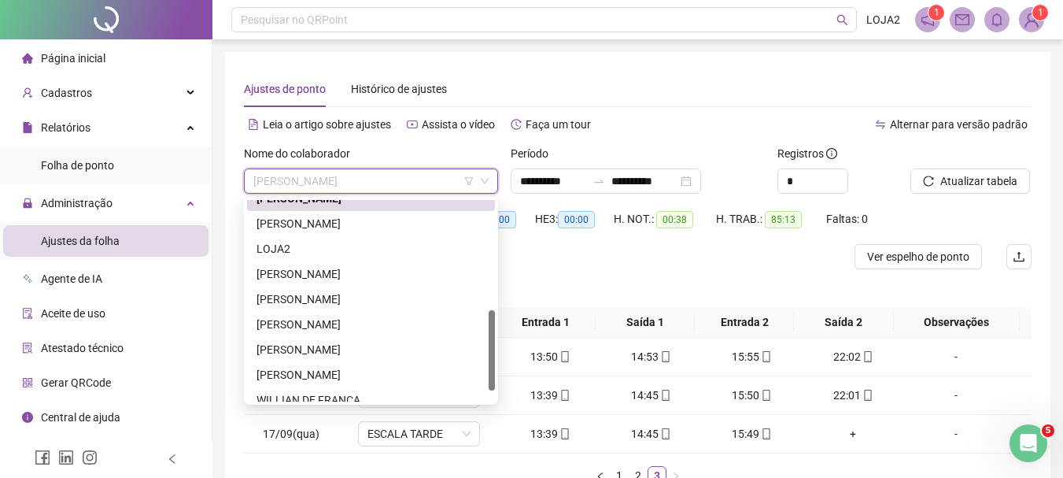
scroll to position [302, 0]
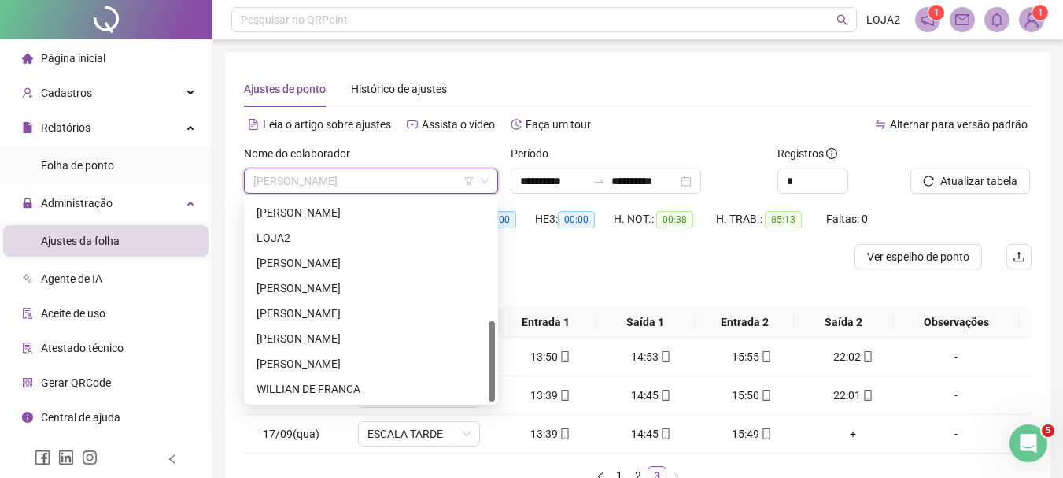
drag, startPoint x: 489, startPoint y: 309, endPoint x: 491, endPoint y: 393, distance: 83.4
click at [491, 393] on div at bounding box center [492, 361] width 6 height 80
click at [388, 312] on div "[PERSON_NAME]" at bounding box center [370, 312] width 229 height 17
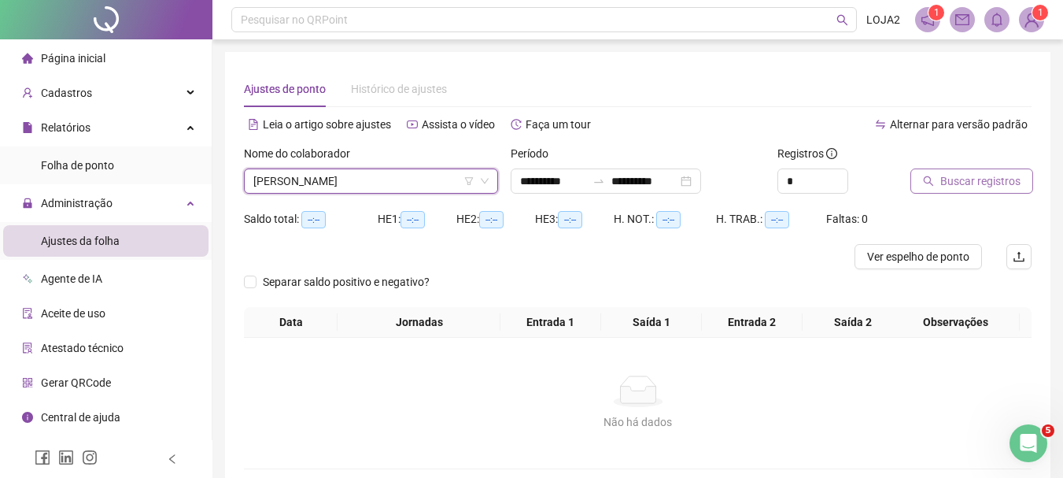
drag, startPoint x: 995, startPoint y: 180, endPoint x: 987, endPoint y: 179, distance: 7.9
click at [987, 179] on span "Buscar registros" at bounding box center [980, 180] width 80 height 17
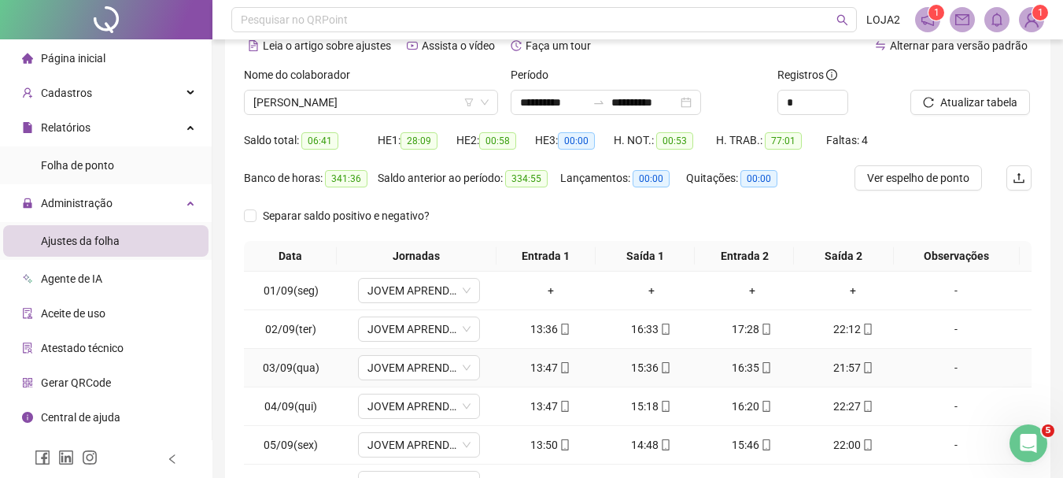
scroll to position [273, 0]
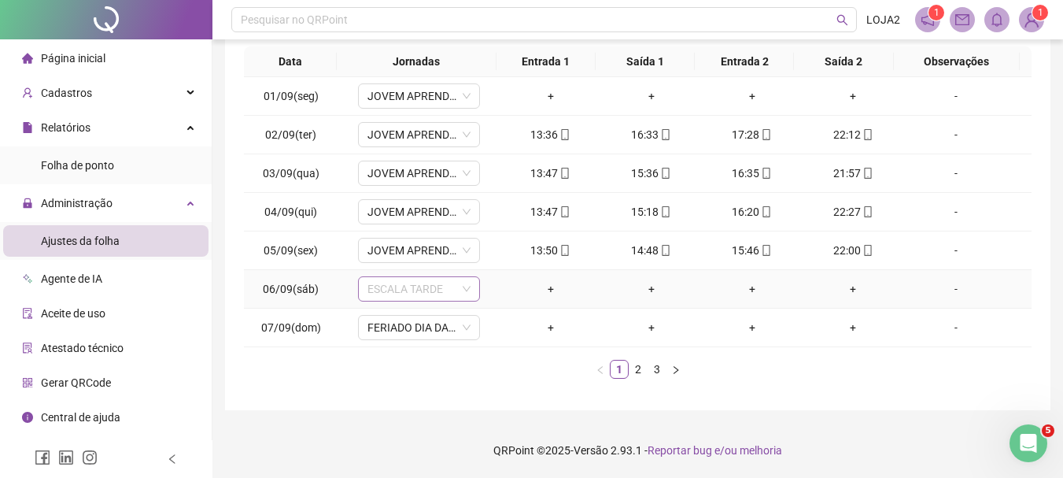
click at [441, 291] on span "ESCALA TARDE" at bounding box center [418, 289] width 103 height 24
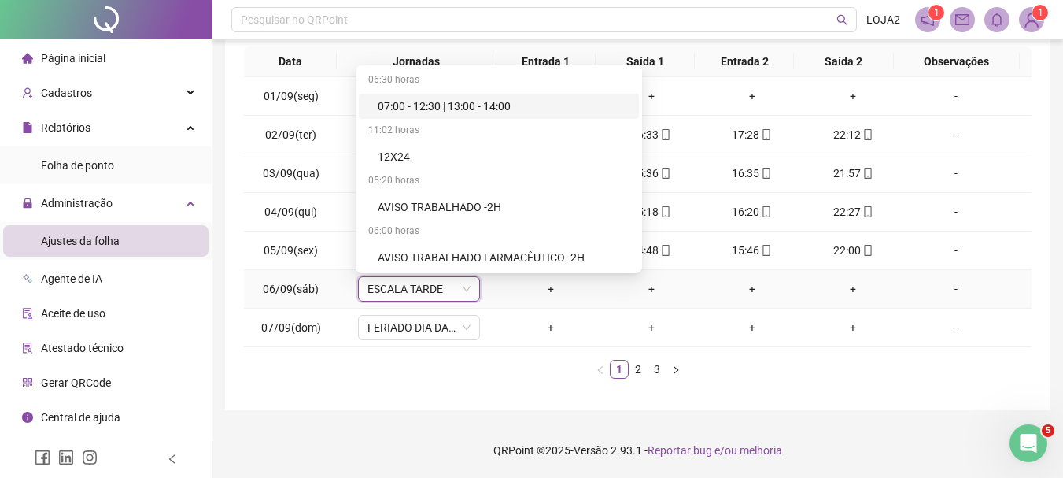
click at [948, 288] on div "-" at bounding box center [956, 288] width 93 height 17
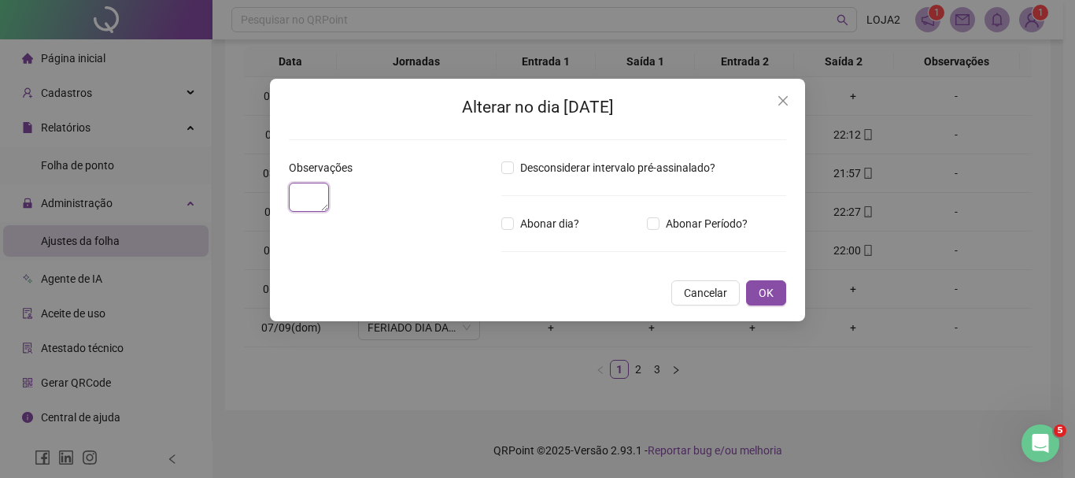
click at [329, 212] on textarea at bounding box center [309, 197] width 40 height 29
click at [328, 194] on textarea at bounding box center [309, 197] width 40 height 29
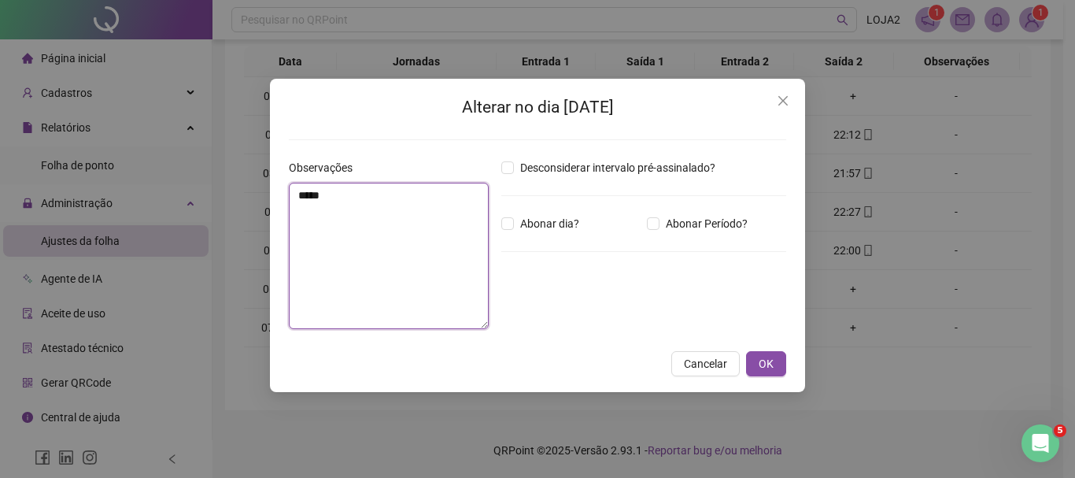
type textarea "*****"
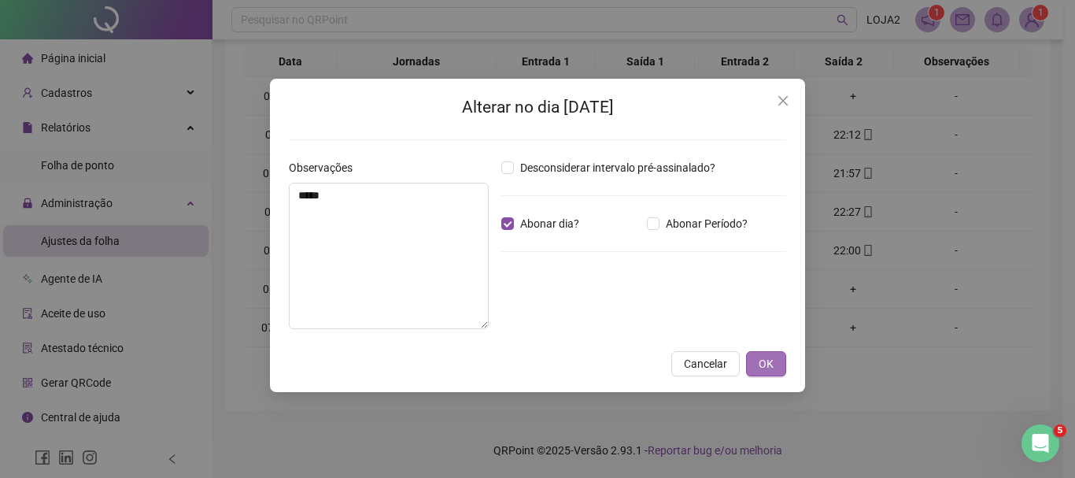
click at [769, 357] on span "OK" at bounding box center [765, 363] width 15 height 17
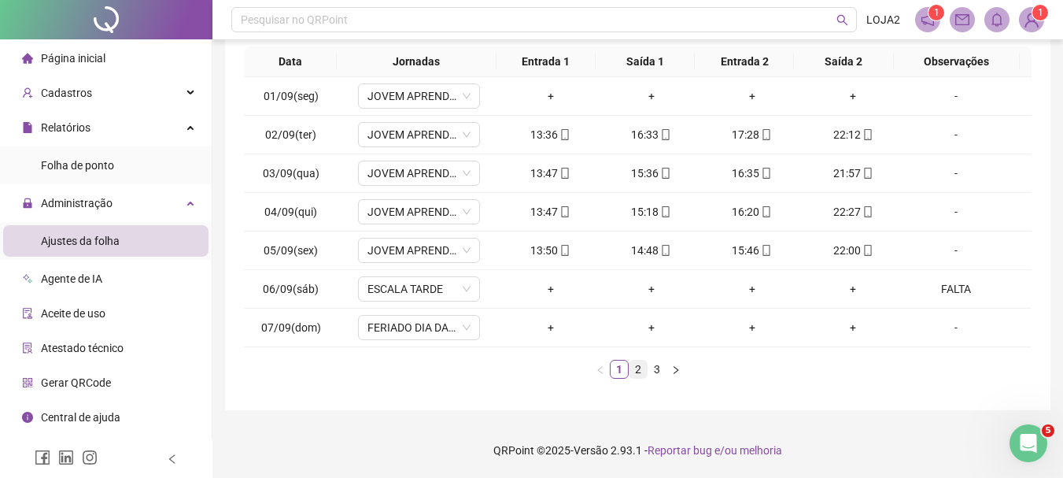
drag, startPoint x: 645, startPoint y: 364, endPoint x: 633, endPoint y: 367, distance: 12.4
click at [645, 363] on link "2" at bounding box center [637, 368] width 17 height 17
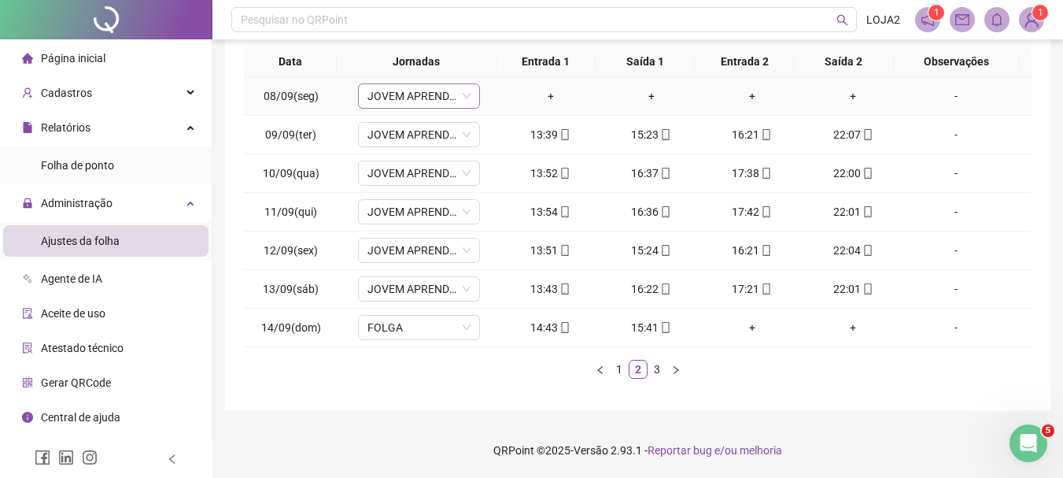
click at [436, 86] on div "JOVEM APRENDIZ TARDE" at bounding box center [419, 95] width 122 height 25
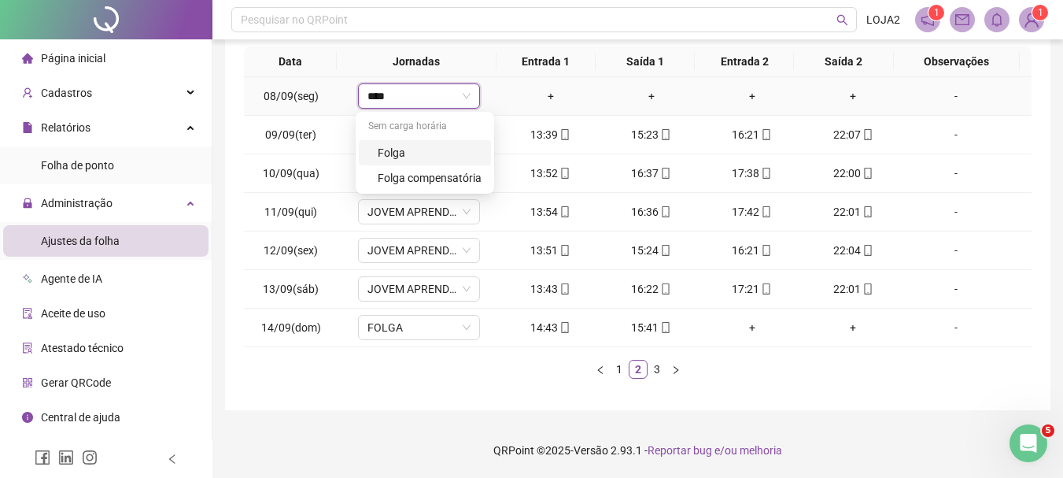
type input "*****"
click at [449, 158] on div "Folga" at bounding box center [430, 152] width 104 height 17
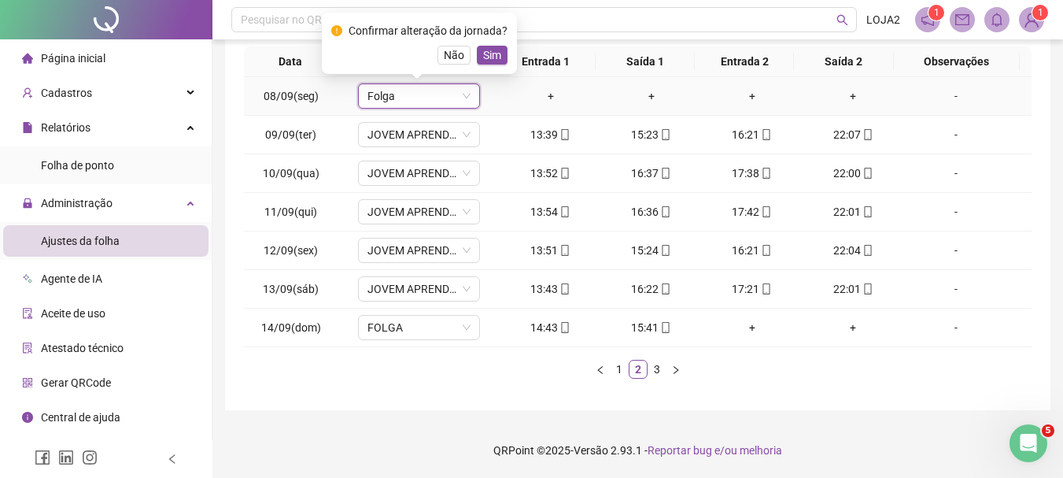
click at [483, 52] on span "Sim" at bounding box center [492, 54] width 18 height 17
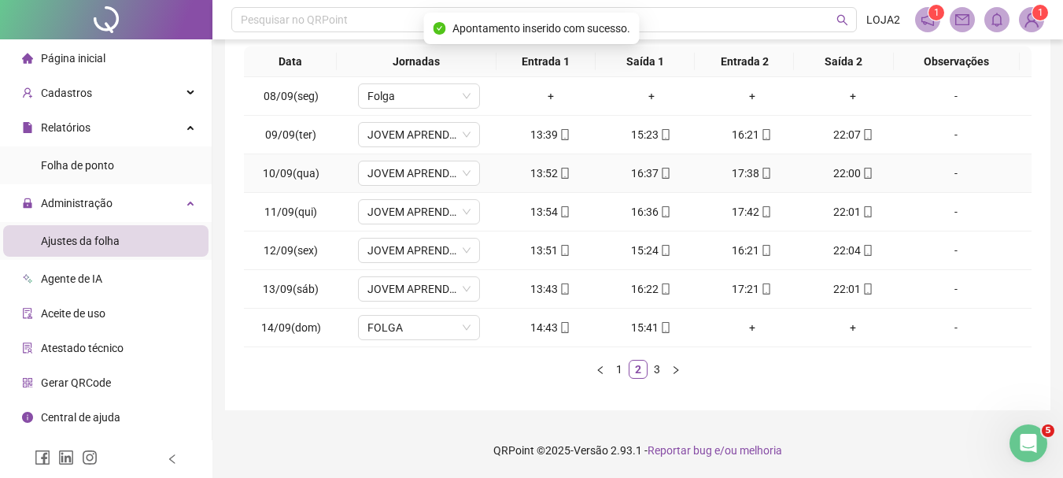
scroll to position [37, 0]
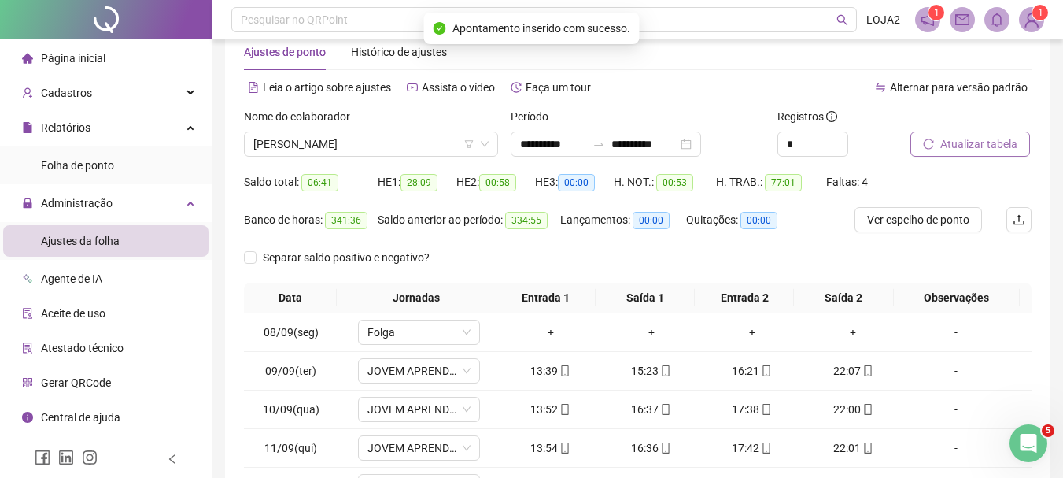
click at [972, 138] on span "Atualizar tabela" at bounding box center [978, 143] width 77 height 17
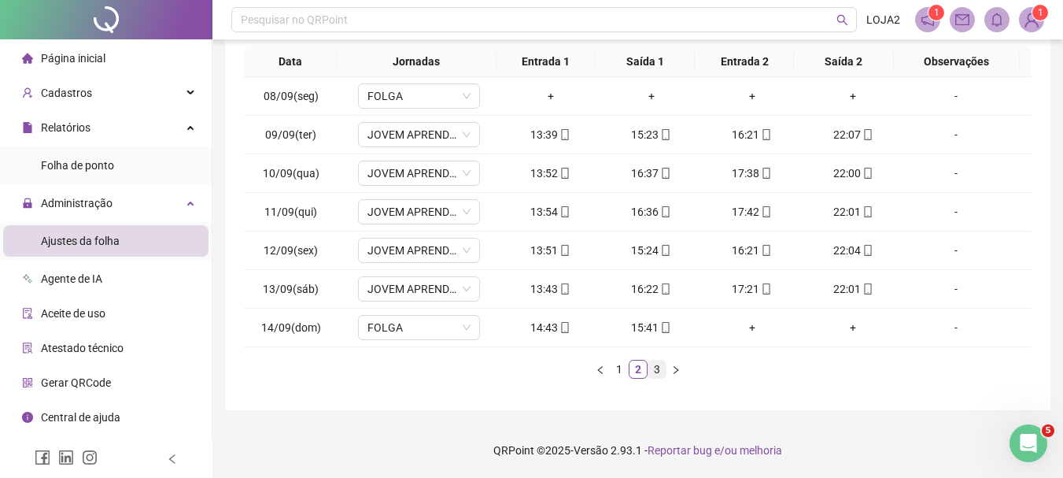
click at [652, 371] on link "3" at bounding box center [656, 368] width 17 height 17
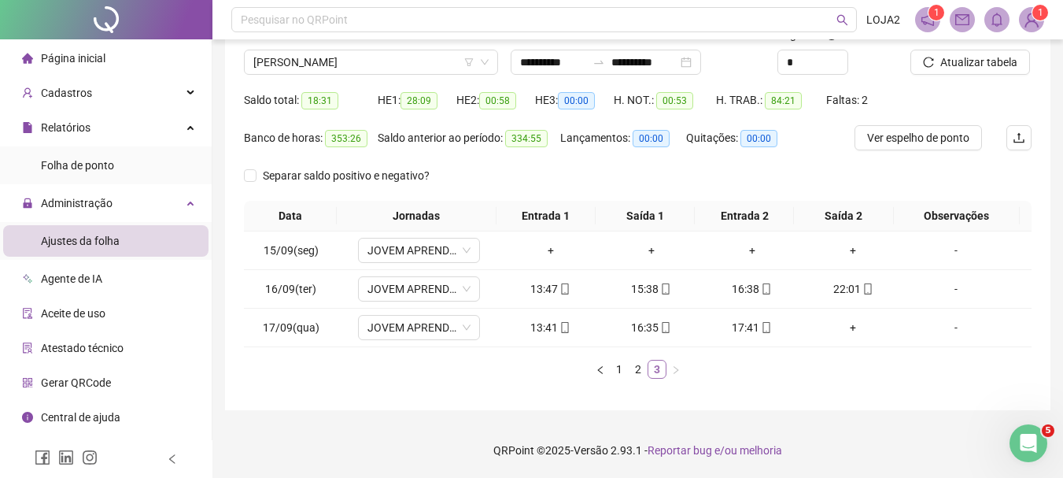
scroll to position [119, 0]
click at [437, 247] on span "JOVEM APRENDIZ TARDE" at bounding box center [418, 250] width 103 height 24
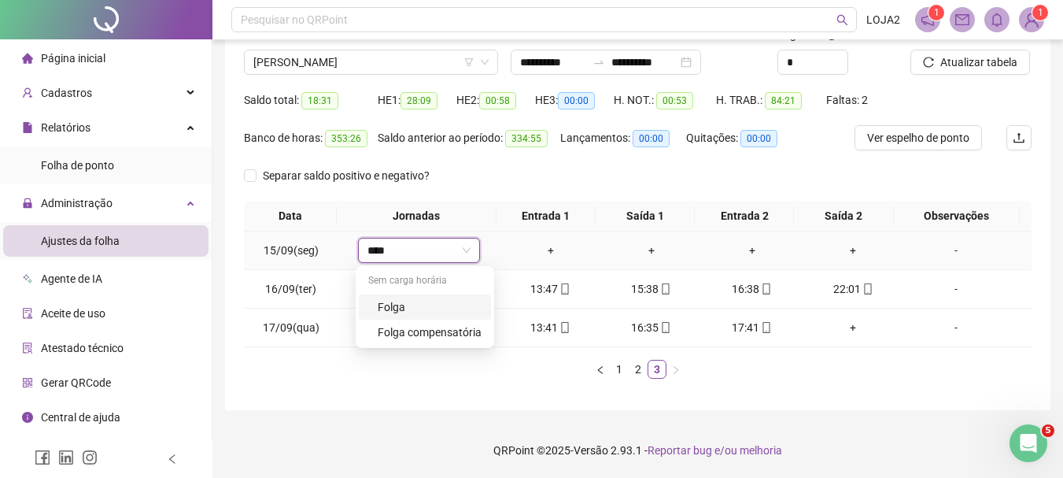
type input "*****"
click at [434, 311] on div "Folga" at bounding box center [430, 306] width 104 height 17
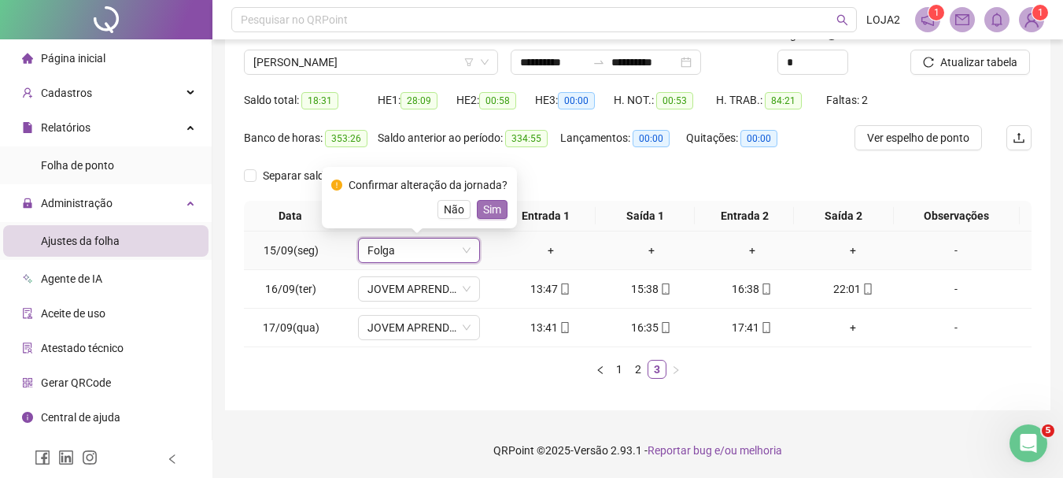
click at [493, 207] on span "Sim" at bounding box center [492, 209] width 18 height 17
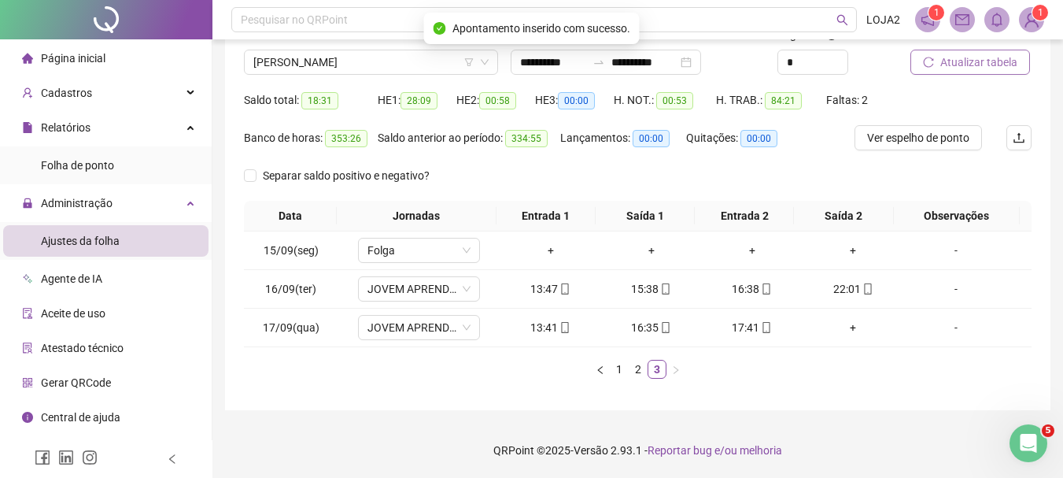
click at [964, 68] on span "Atualizar tabela" at bounding box center [978, 62] width 77 height 17
click at [623, 374] on link "1" at bounding box center [619, 368] width 17 height 17
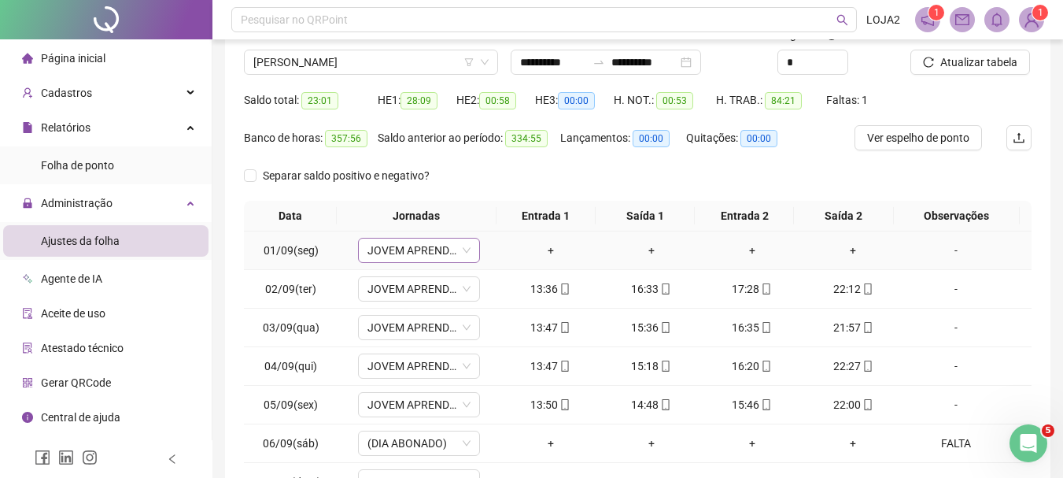
click at [443, 257] on span "JOVEM APRENDIZ TARDE" at bounding box center [418, 250] width 103 height 24
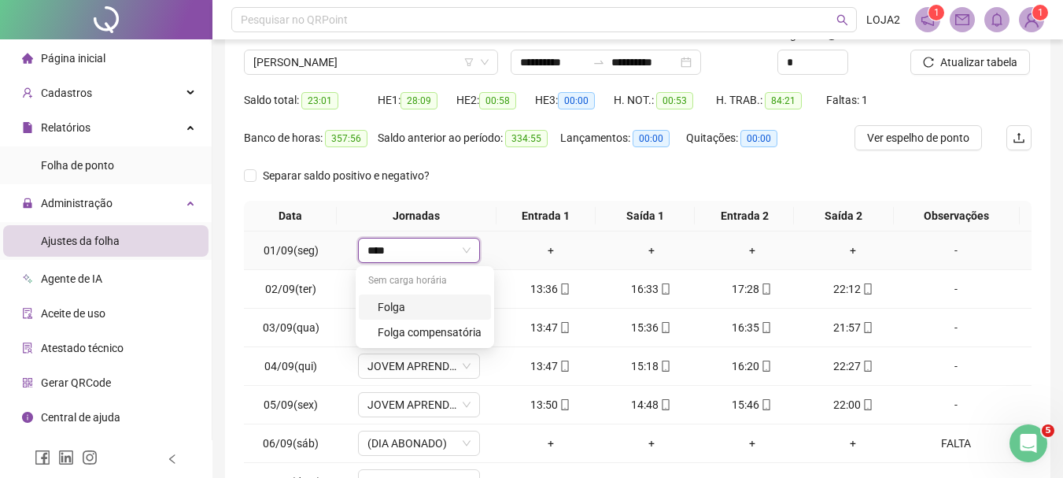
type input "*****"
click at [452, 305] on div "Folga" at bounding box center [430, 306] width 104 height 17
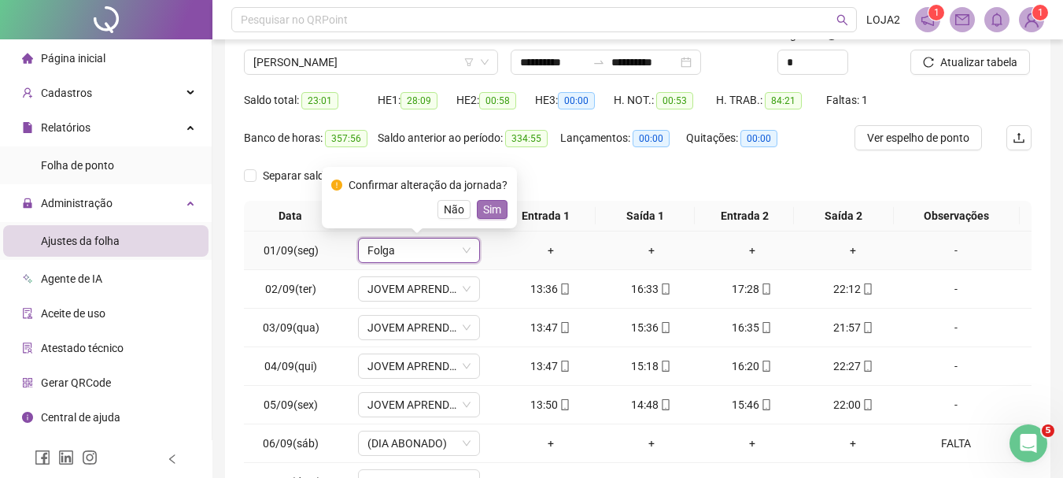
click at [483, 211] on span "Sim" at bounding box center [492, 209] width 18 height 17
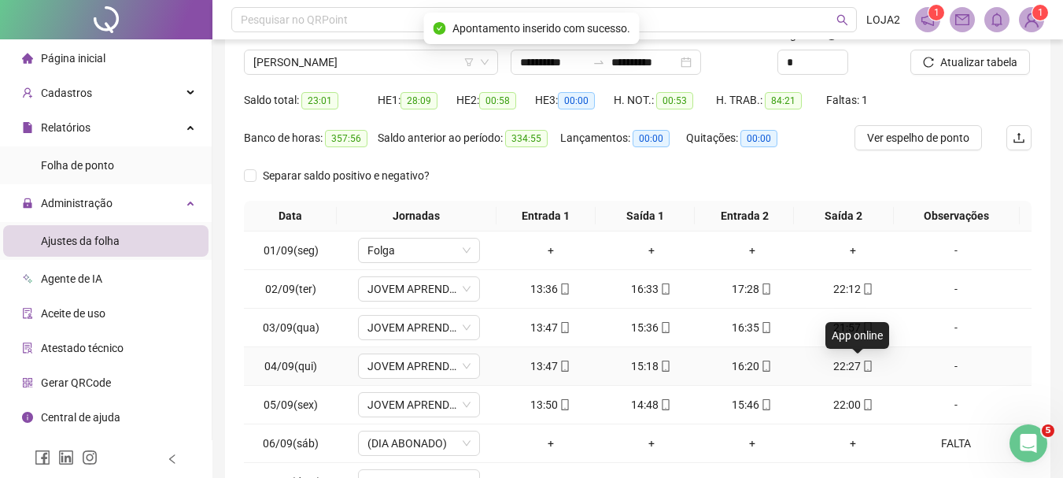
scroll to position [273, 0]
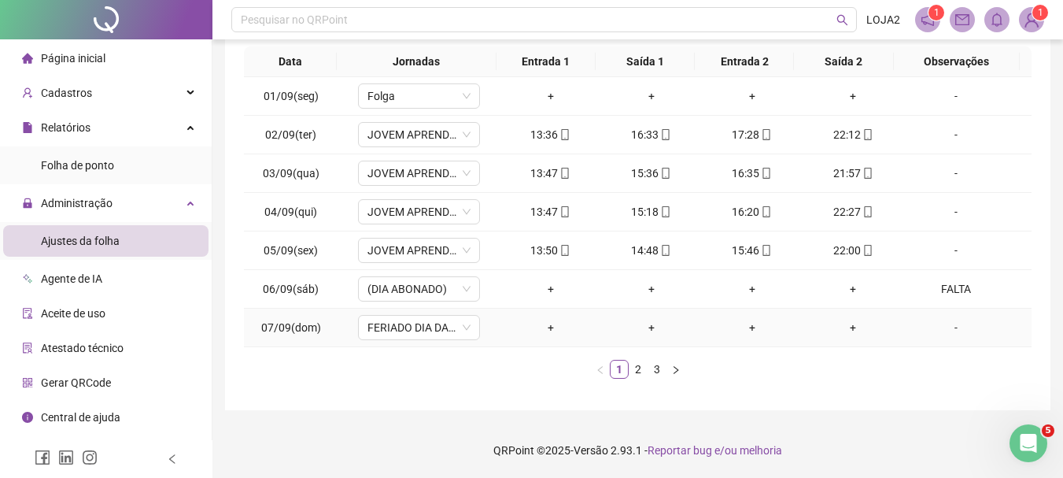
click at [949, 327] on div "-" at bounding box center [956, 327] width 93 height 17
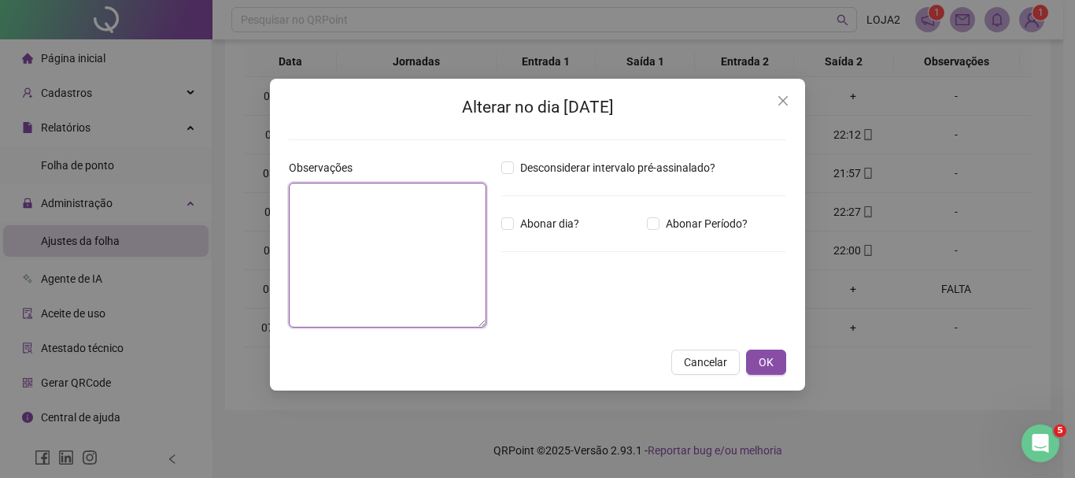
click at [394, 259] on textarea at bounding box center [387, 255] width 197 height 145
type textarea "*****"
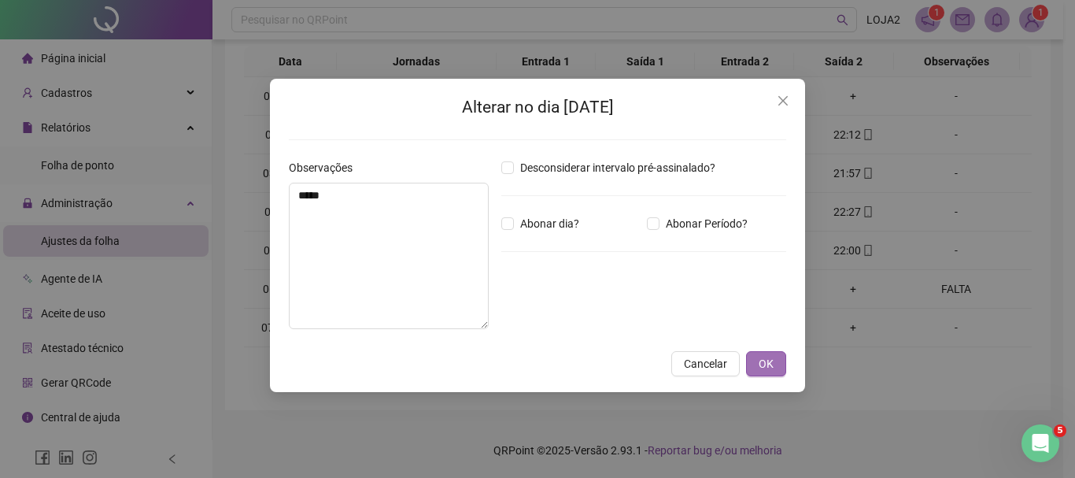
click at [757, 360] on button "OK" at bounding box center [766, 363] width 40 height 25
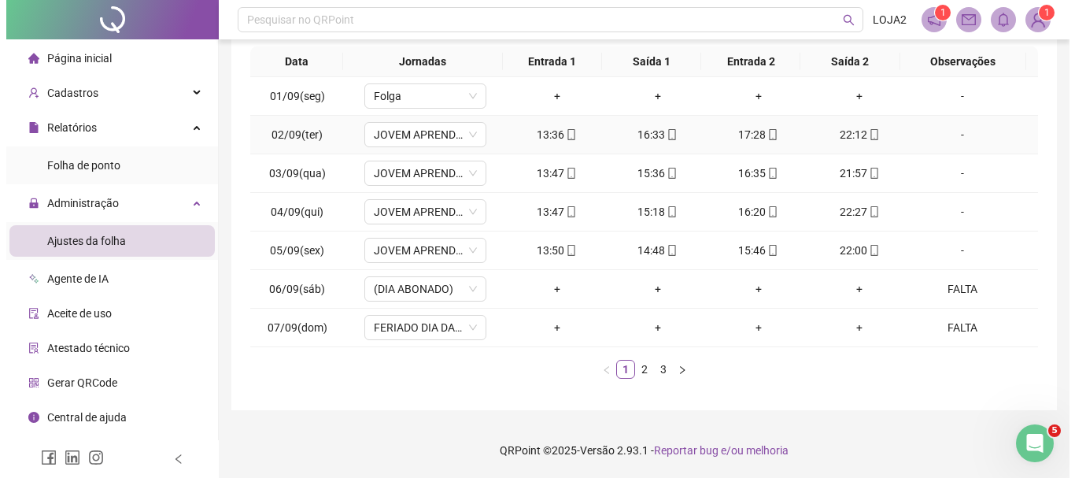
scroll to position [116, 0]
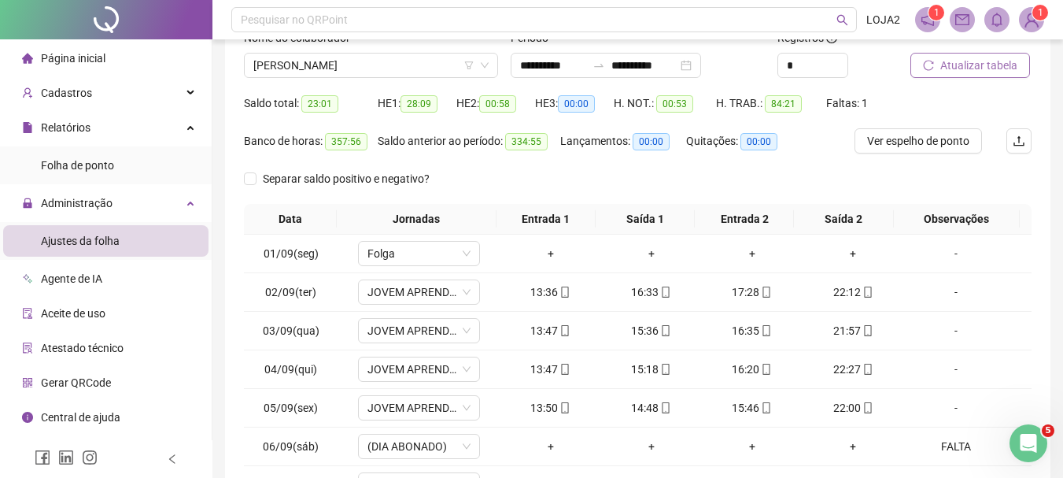
click at [992, 67] on span "Atualizar tabela" at bounding box center [978, 65] width 77 height 17
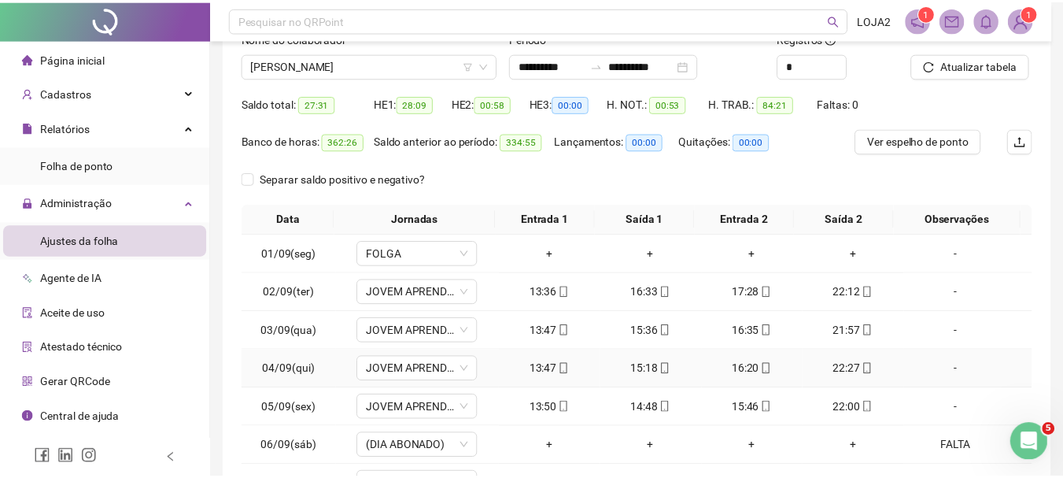
scroll to position [273, 0]
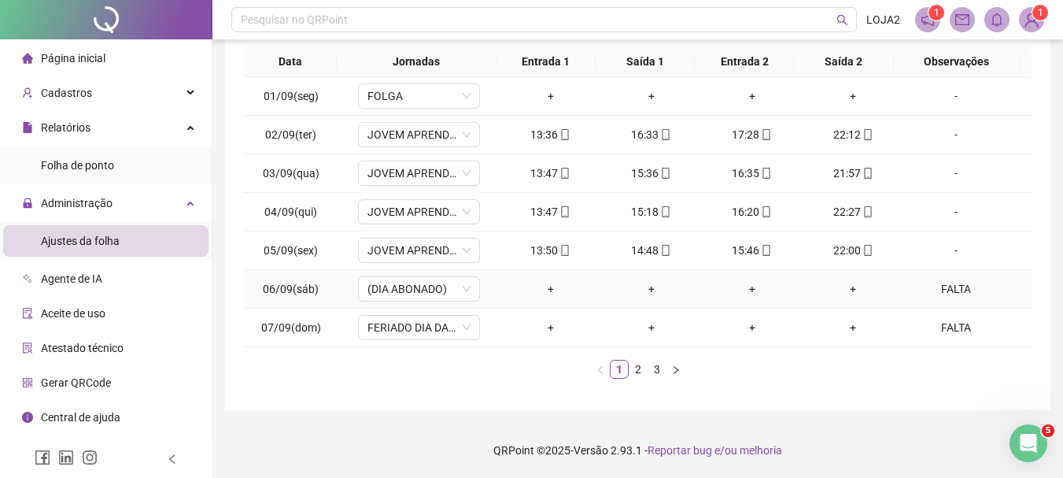
click at [950, 288] on div "FALTA" at bounding box center [956, 288] width 93 height 17
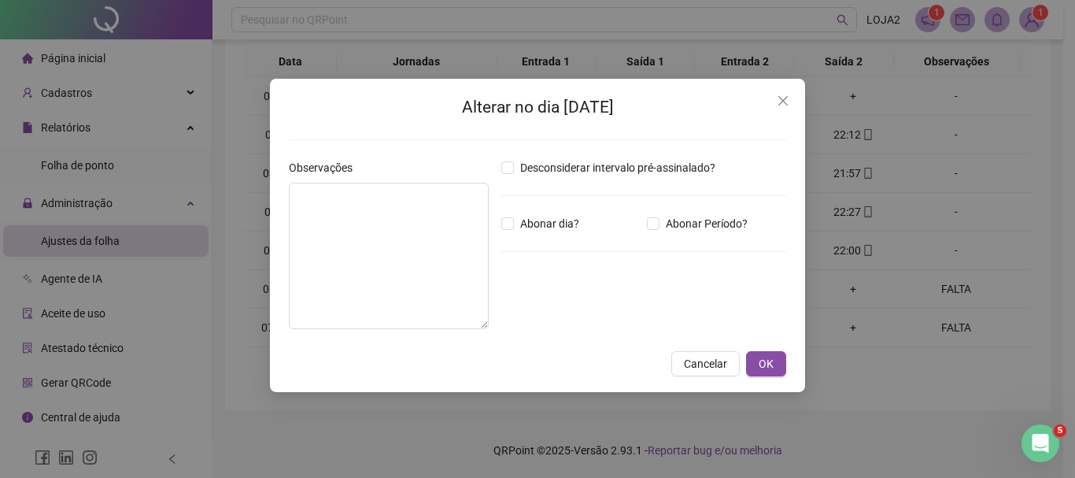
type textarea "*****"
click at [722, 359] on span "Cancelar" at bounding box center [705, 363] width 43 height 17
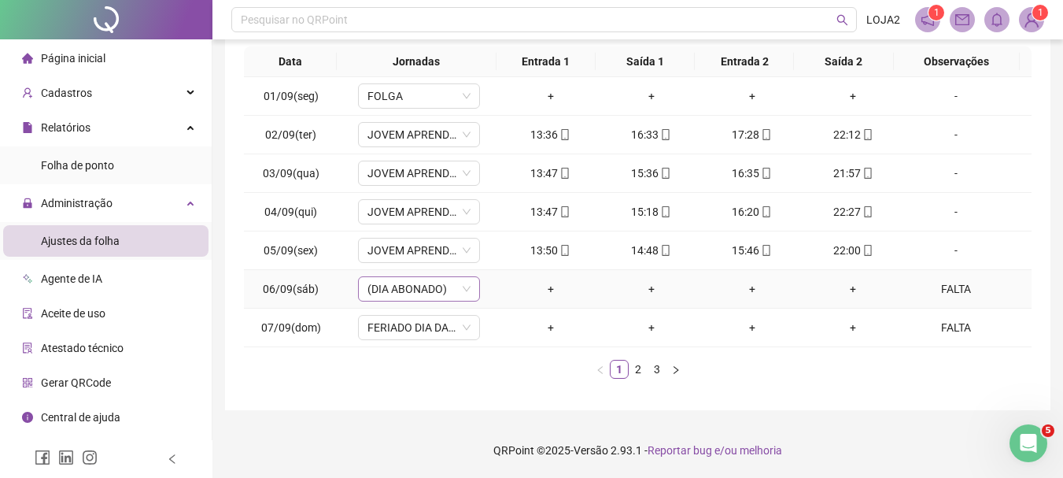
click at [425, 290] on span "(DIA ABONADO)" at bounding box center [418, 289] width 103 height 24
click at [433, 288] on input "*****" at bounding box center [411, 289] width 89 height 24
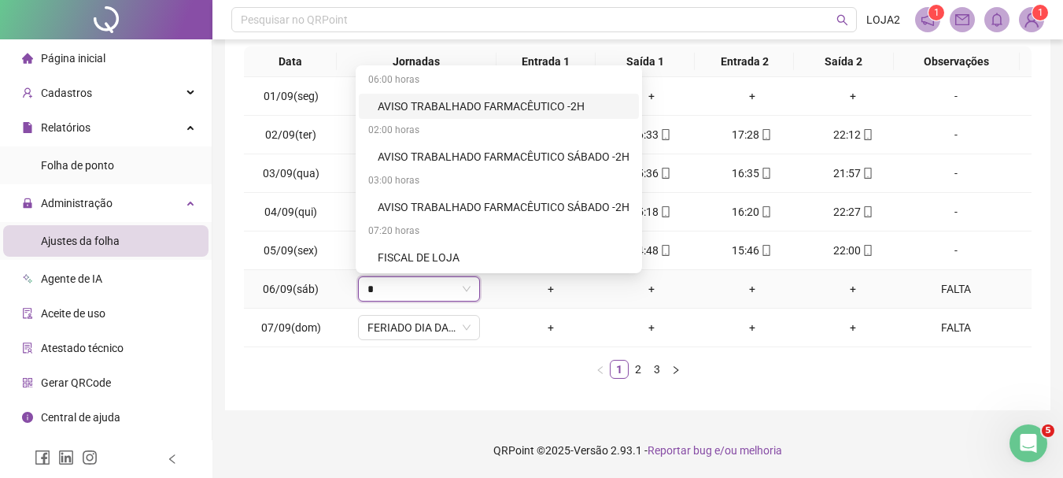
type input "**"
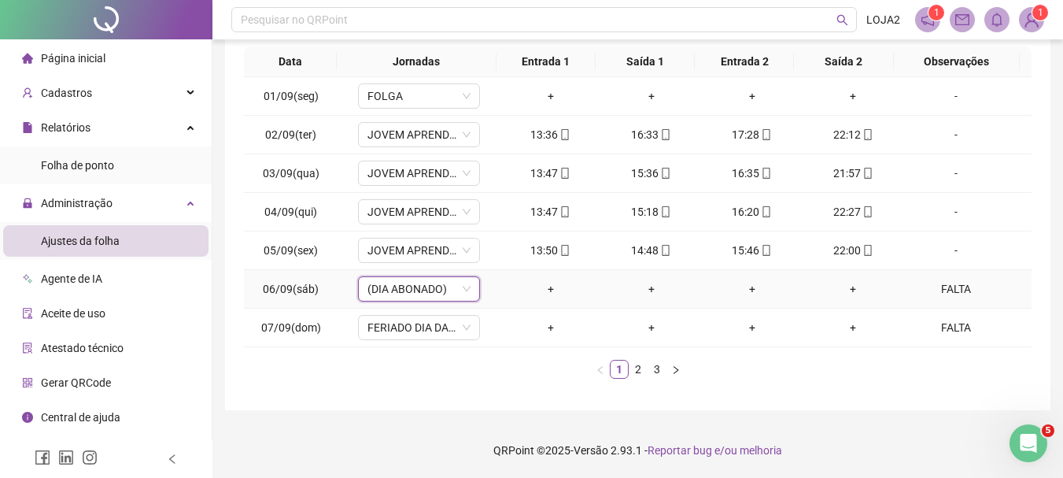
click at [972, 290] on div "FALTA" at bounding box center [956, 288] width 93 height 17
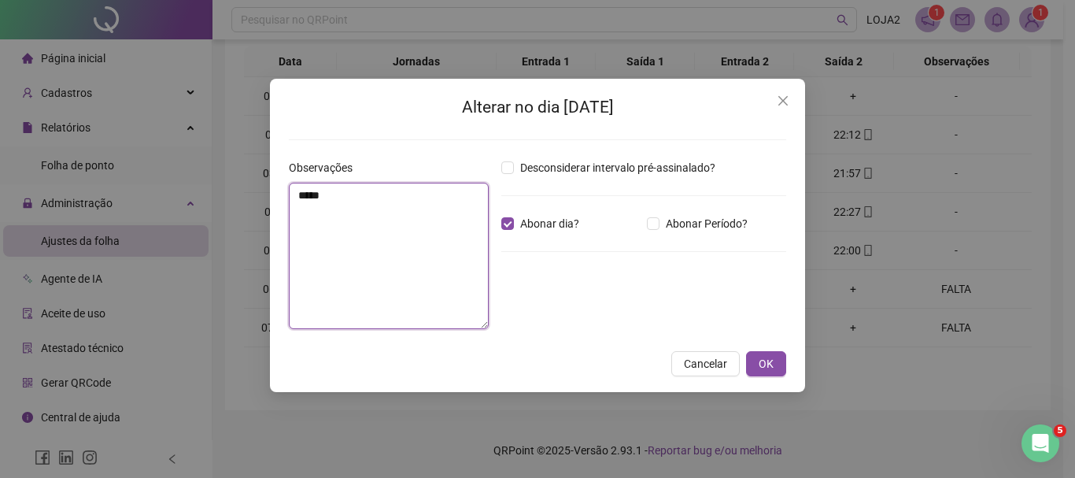
click at [389, 206] on textarea "*****" at bounding box center [389, 256] width 200 height 146
type textarea "*"
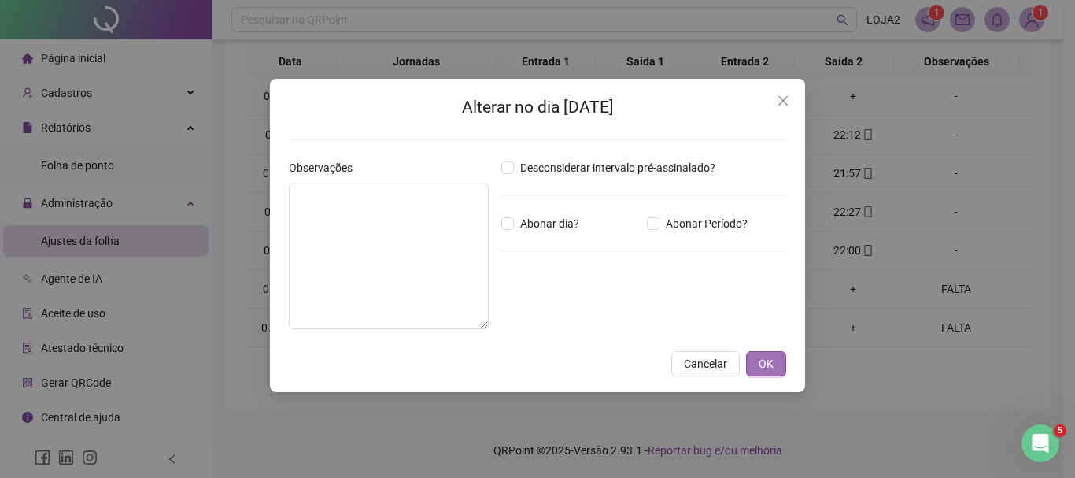
click at [773, 362] on button "OK" at bounding box center [766, 363] width 40 height 25
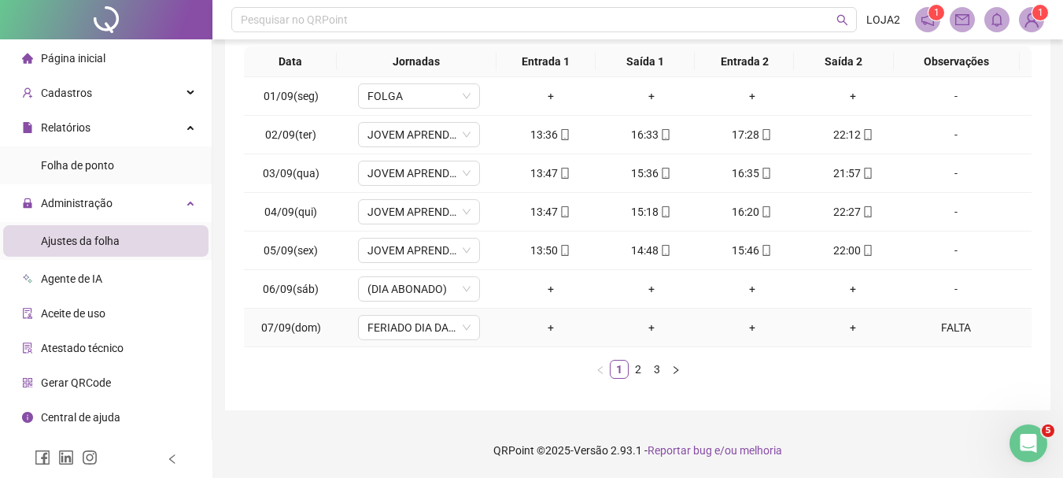
click at [958, 326] on div "FALTA" at bounding box center [956, 327] width 93 height 17
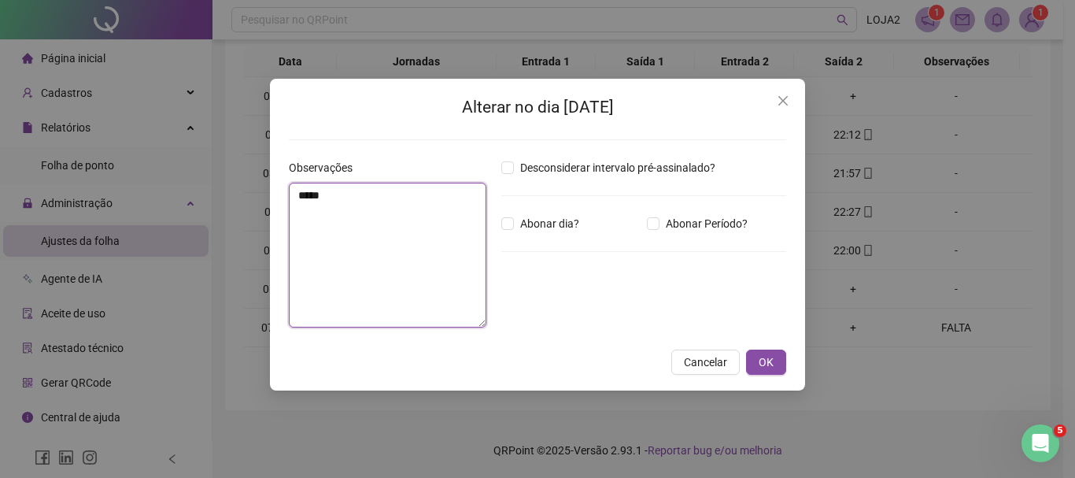
click at [340, 197] on textarea "*****" at bounding box center [387, 255] width 197 height 145
type textarea "*"
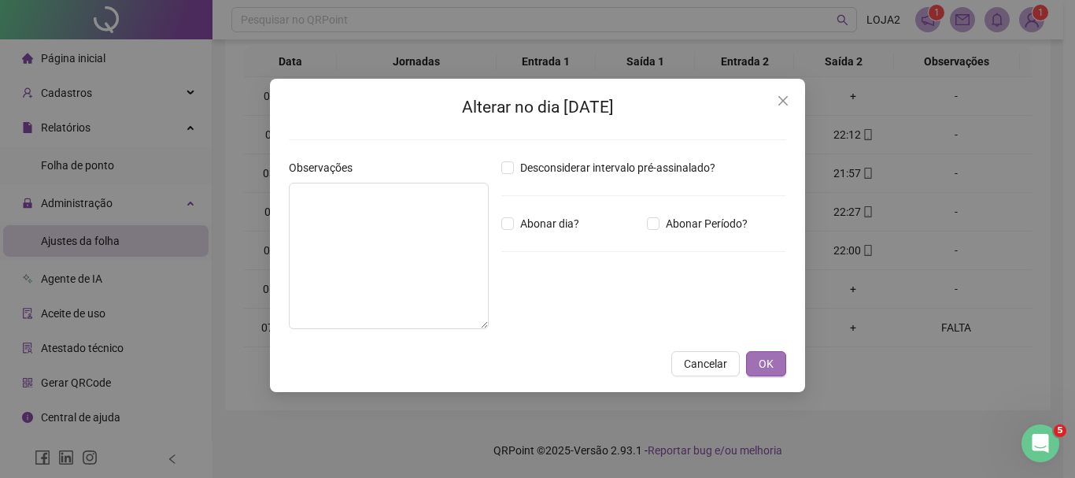
click at [784, 357] on button "OK" at bounding box center [766, 363] width 40 height 25
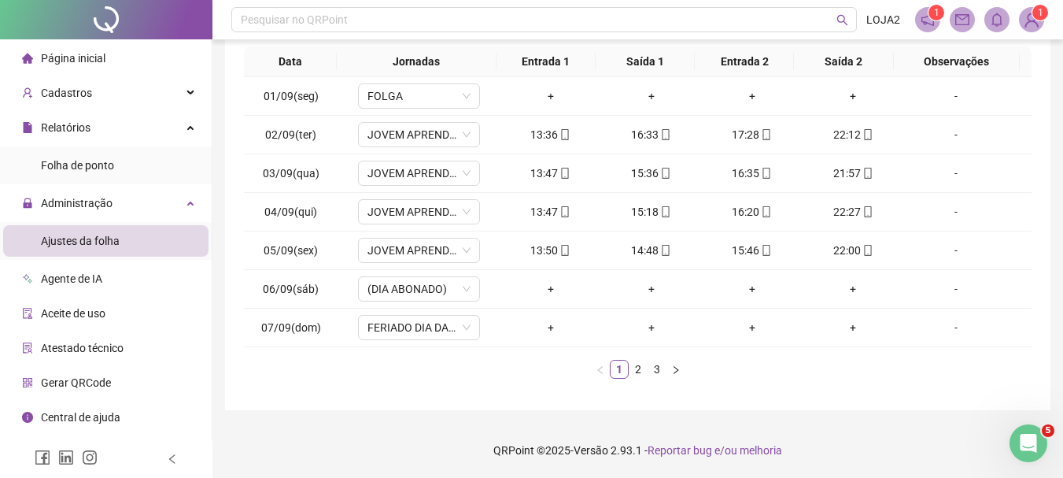
scroll to position [0, 0]
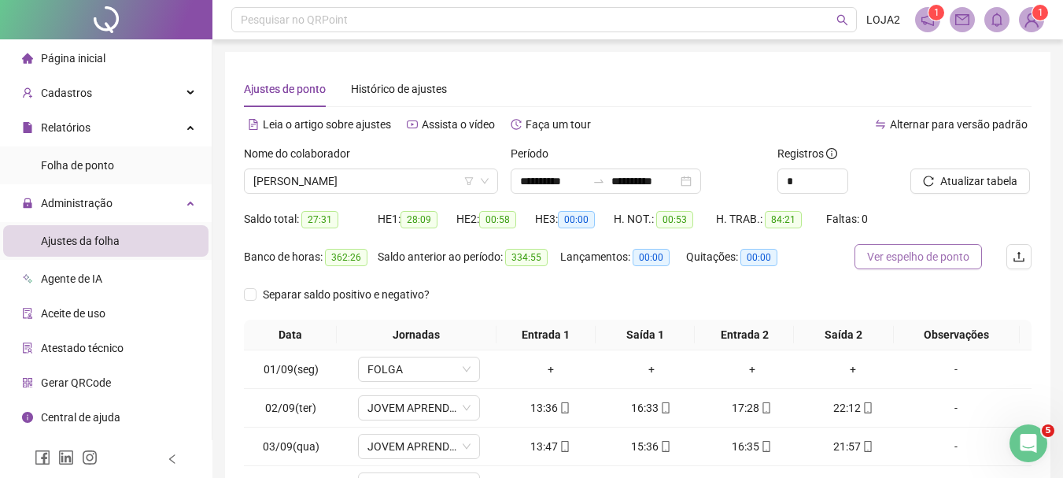
click at [929, 256] on span "Ver espelho de ponto" at bounding box center [918, 256] width 102 height 17
click at [967, 190] on button "Atualizar tabela" at bounding box center [970, 180] width 120 height 25
click at [404, 182] on span "[PERSON_NAME]" at bounding box center [370, 181] width 235 height 24
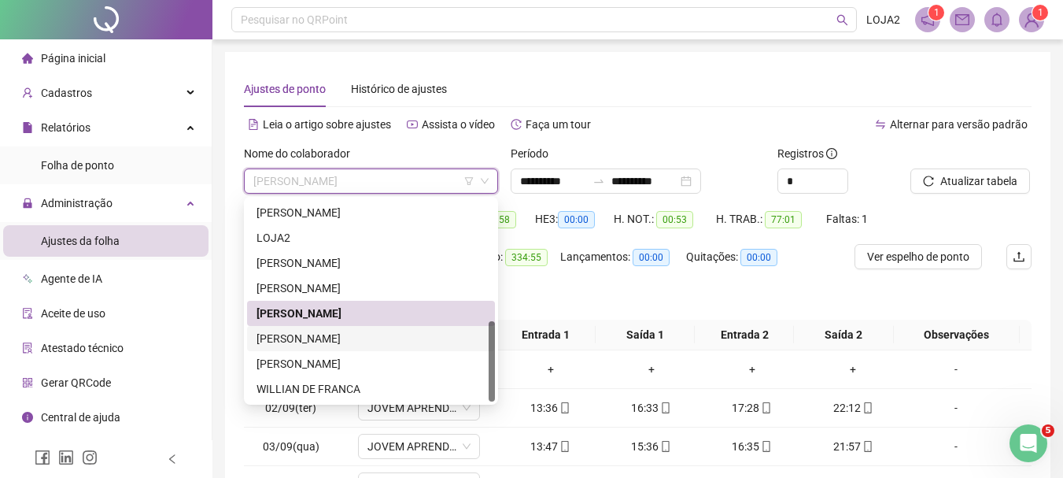
drag, startPoint x: 371, startPoint y: 333, endPoint x: 539, endPoint y: 327, distance: 167.7
click at [371, 334] on div "[PERSON_NAME]" at bounding box center [370, 338] width 229 height 17
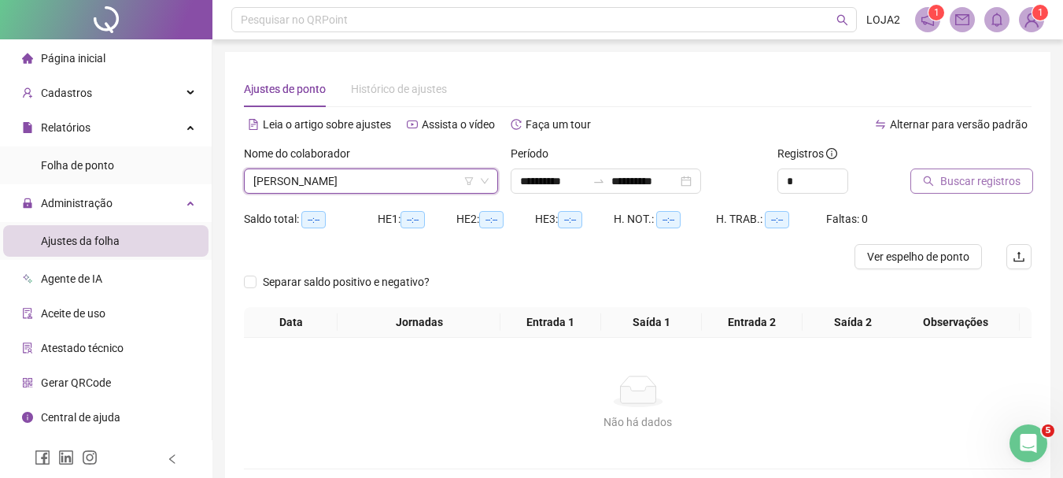
click at [1006, 183] on span "Buscar registros" at bounding box center [980, 180] width 80 height 17
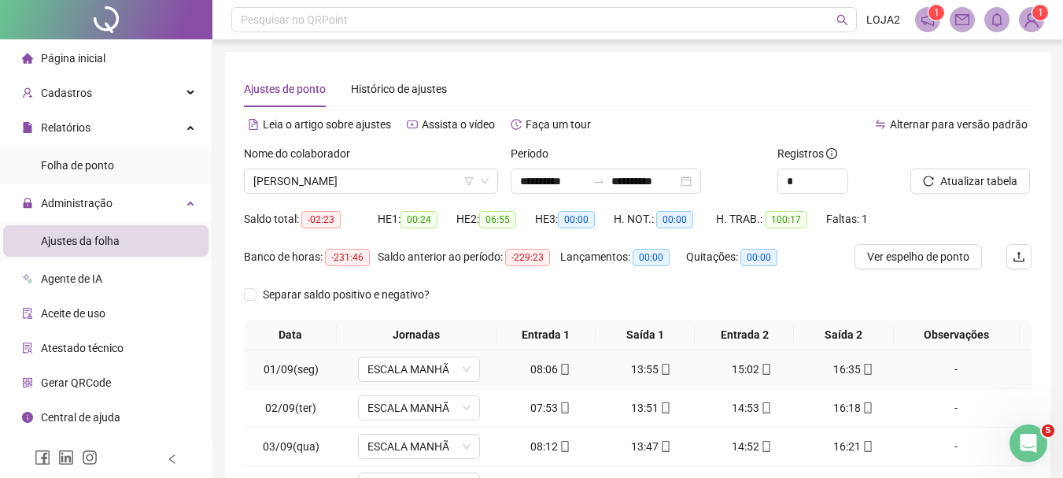
scroll to position [236, 0]
